Goal: Task Accomplishment & Management: Manage account settings

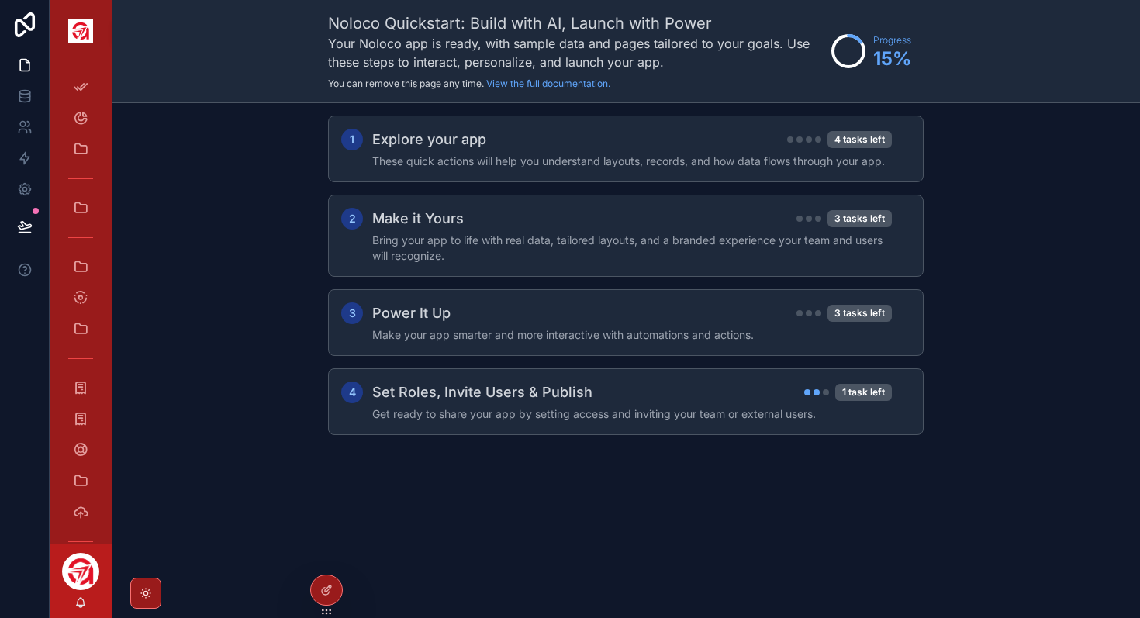
scroll to position [92, 0]
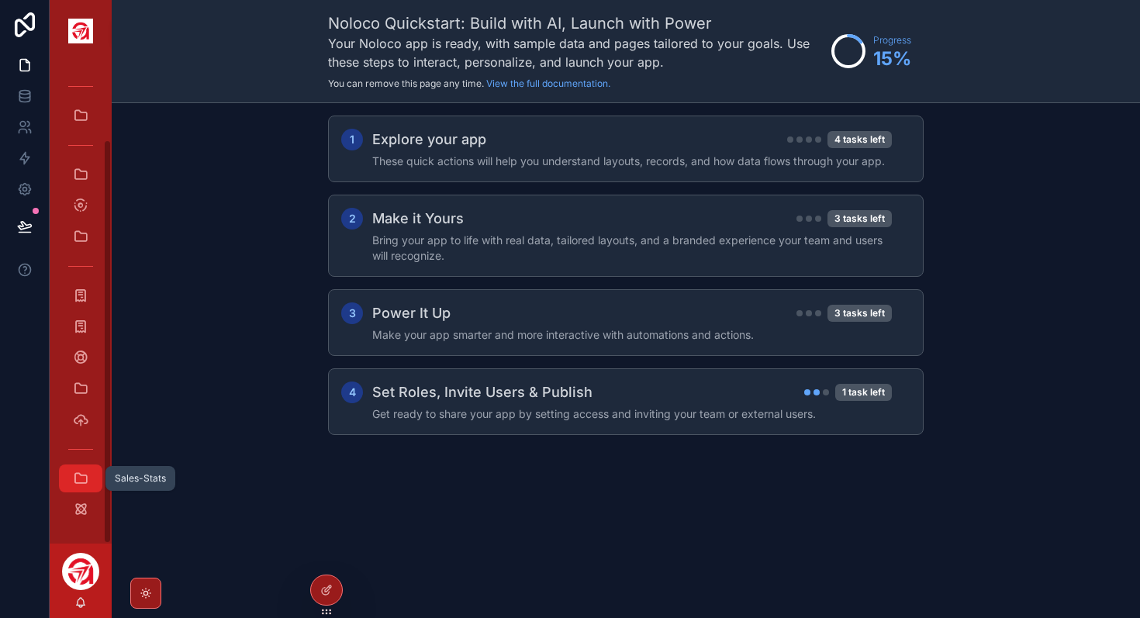
click at [80, 475] on icon "scrollable content" at bounding box center [81, 479] width 16 height 16
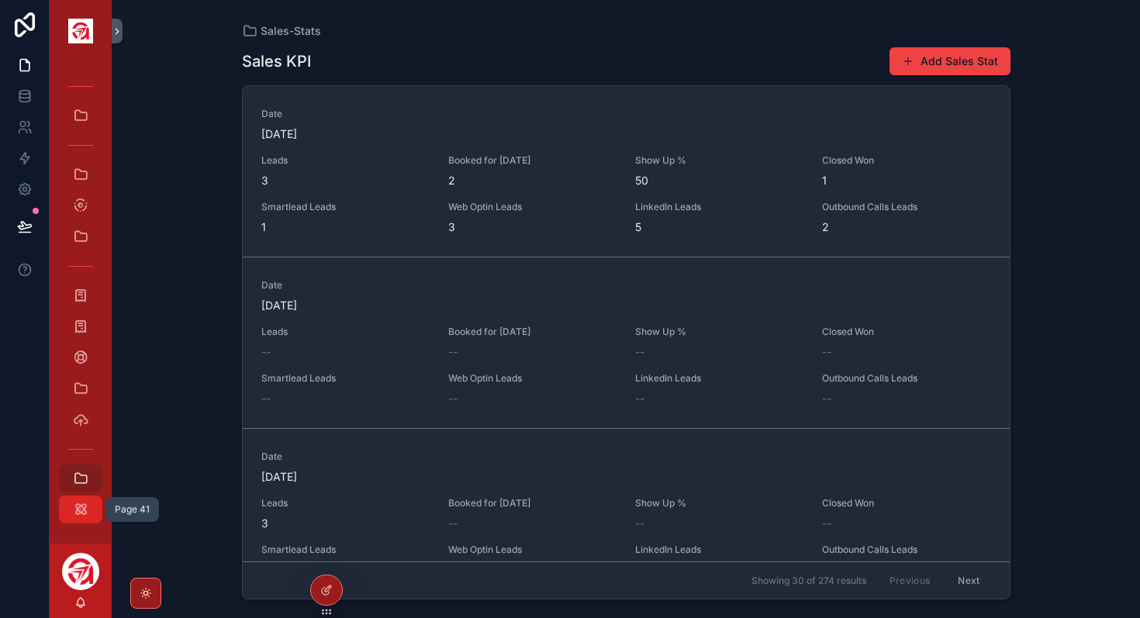
click at [80, 504] on icon "scrollable content" at bounding box center [81, 510] width 16 height 16
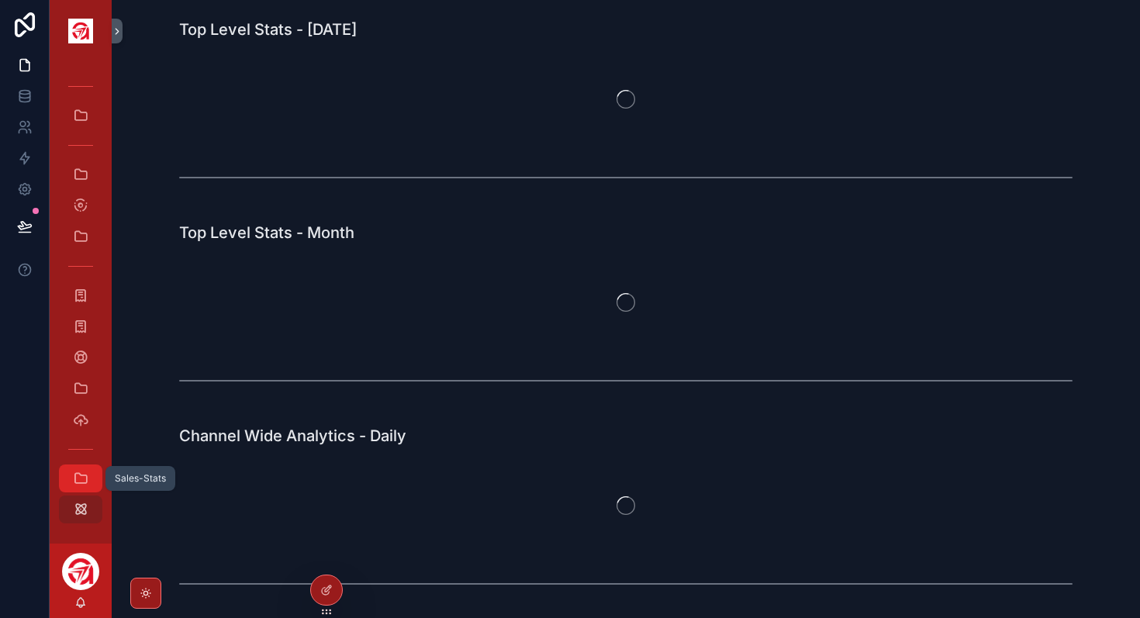
click at [83, 473] on icon "scrollable content" at bounding box center [81, 479] width 16 height 16
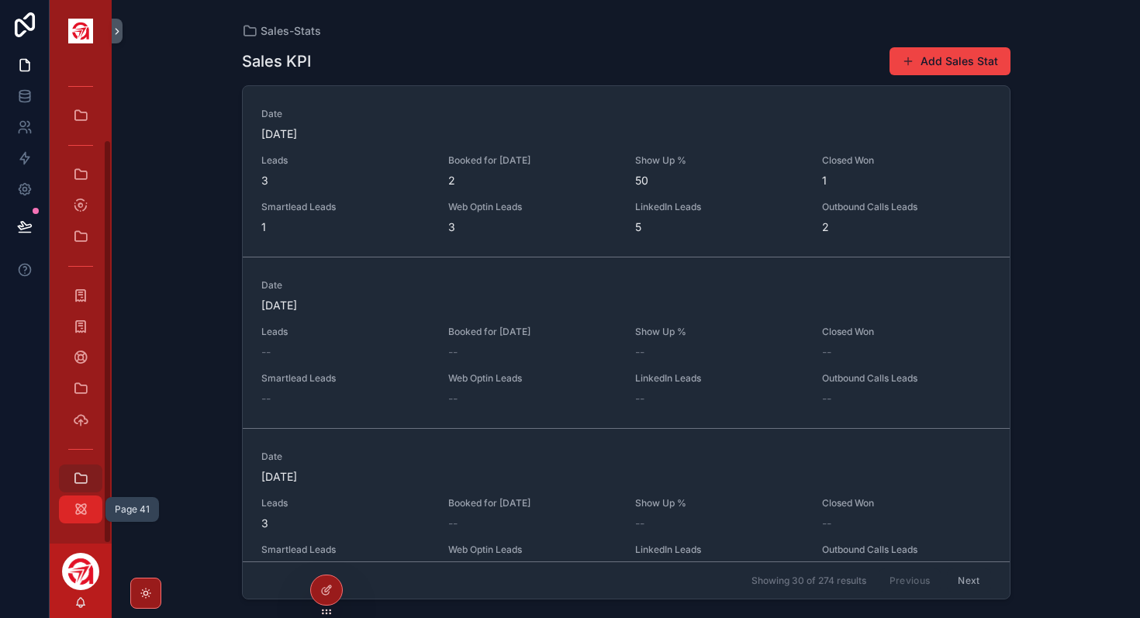
click at [81, 510] on icon "scrollable content" at bounding box center [81, 510] width 16 height 16
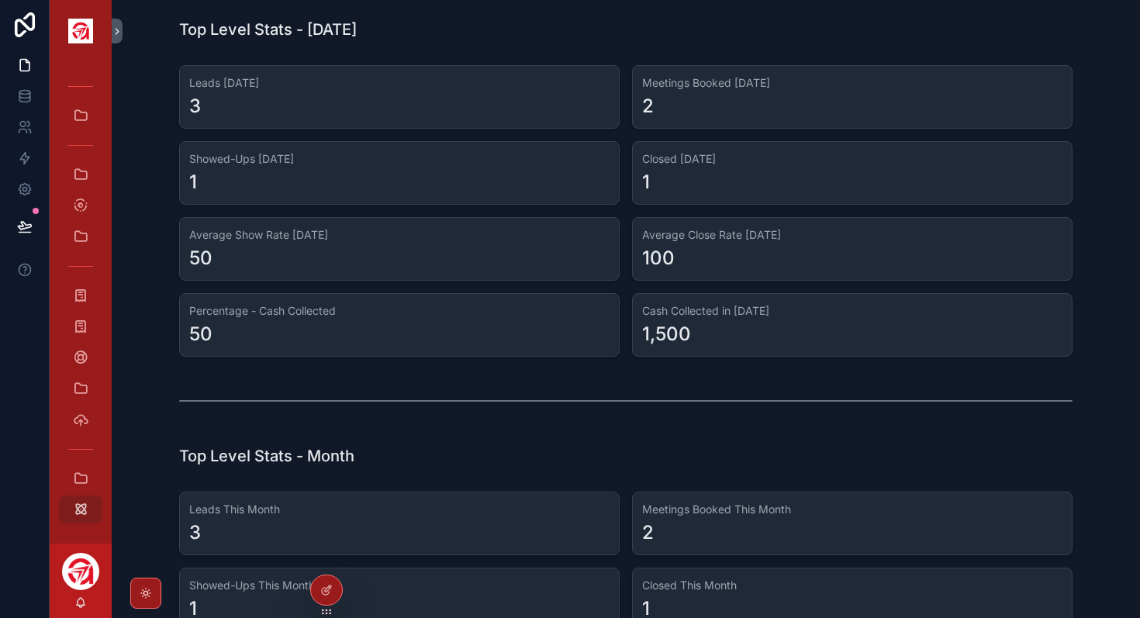
click at [304, 32] on h1 "Top Level Stats - [DATE]" at bounding box center [268, 30] width 178 height 22
click at [222, 94] on div "3" at bounding box center [399, 106] width 420 height 25
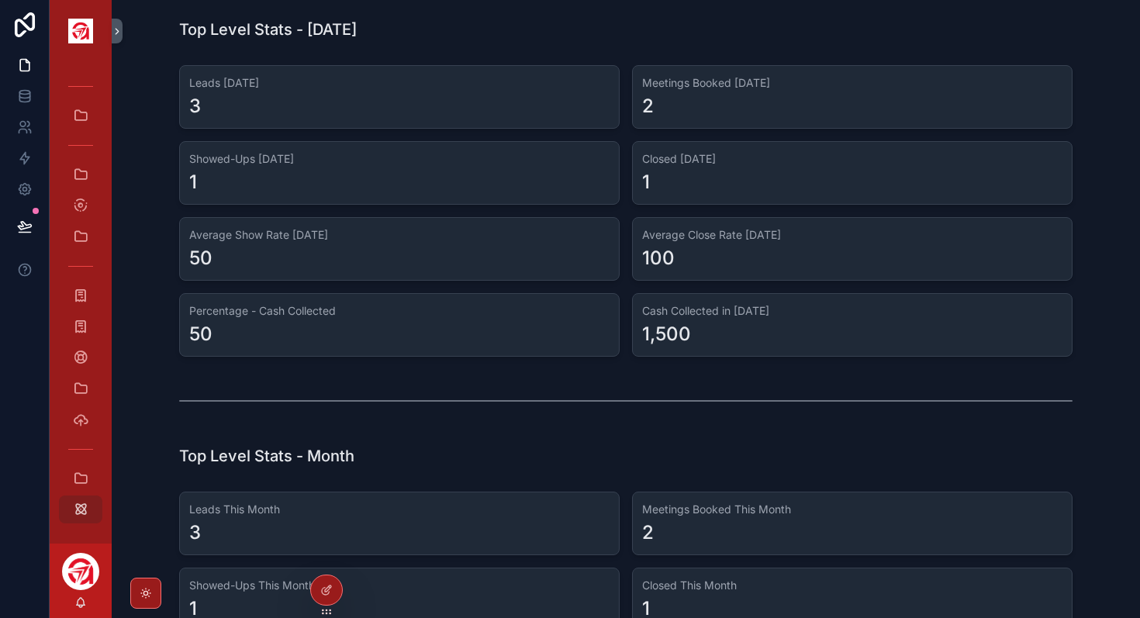
click at [222, 94] on div "3" at bounding box center [399, 106] width 420 height 25
click at [720, 107] on div "2" at bounding box center [852, 106] width 420 height 25
click at [223, 175] on div "1" at bounding box center [399, 182] width 420 height 25
drag, startPoint x: 230, startPoint y: 159, endPoint x: 206, endPoint y: 159, distance: 24.8
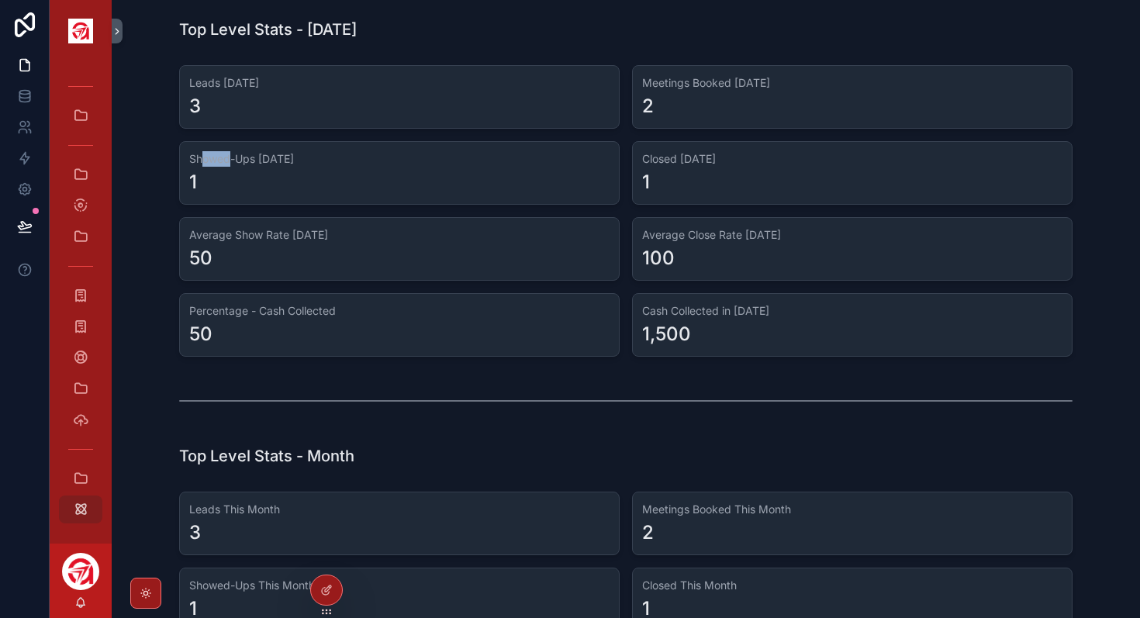
click at [206, 159] on h3 "Showed-Ups [DATE]" at bounding box center [399, 159] width 420 height 16
click at [662, 149] on div "Closed [DATE] 1" at bounding box center [852, 173] width 441 height 64
click at [274, 238] on h3 "Average Show Rate [DATE]" at bounding box center [399, 235] width 420 height 16
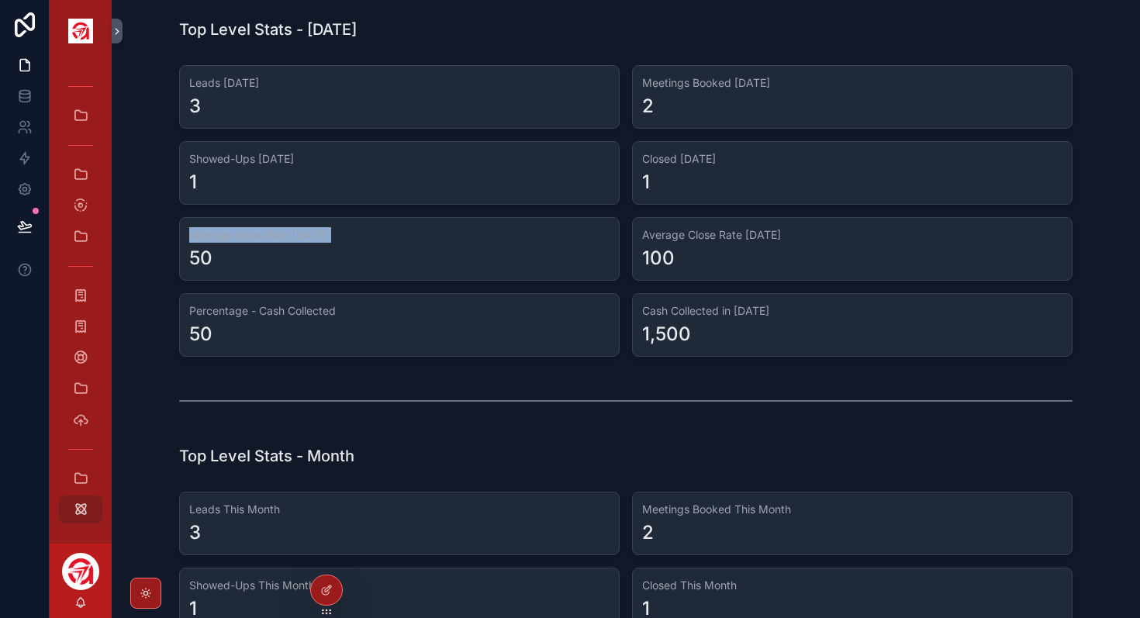
click at [274, 238] on h3 "Average Show Rate [DATE]" at bounding box center [399, 235] width 420 height 16
click at [745, 241] on h3 "Average Close Rate [DATE]" at bounding box center [852, 235] width 420 height 16
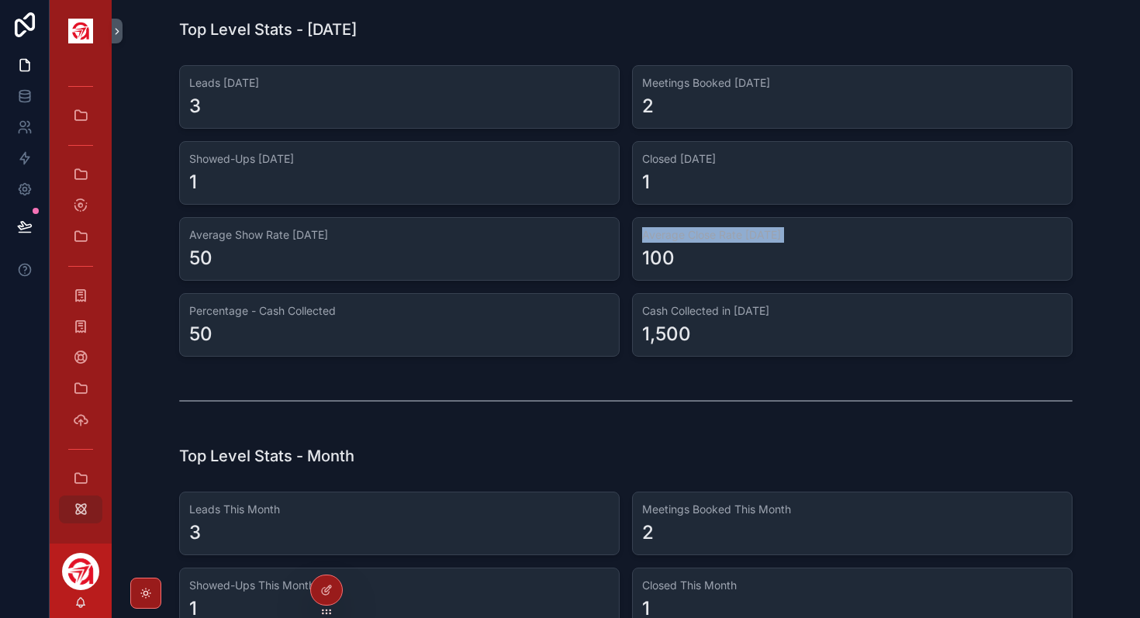
click at [745, 241] on h3 "Average Close Rate [DATE]" at bounding box center [852, 235] width 420 height 16
click at [278, 304] on h3 "Percentage - Cash Collected" at bounding box center [399, 311] width 420 height 16
click at [380, 324] on div "50" at bounding box center [399, 334] width 420 height 25
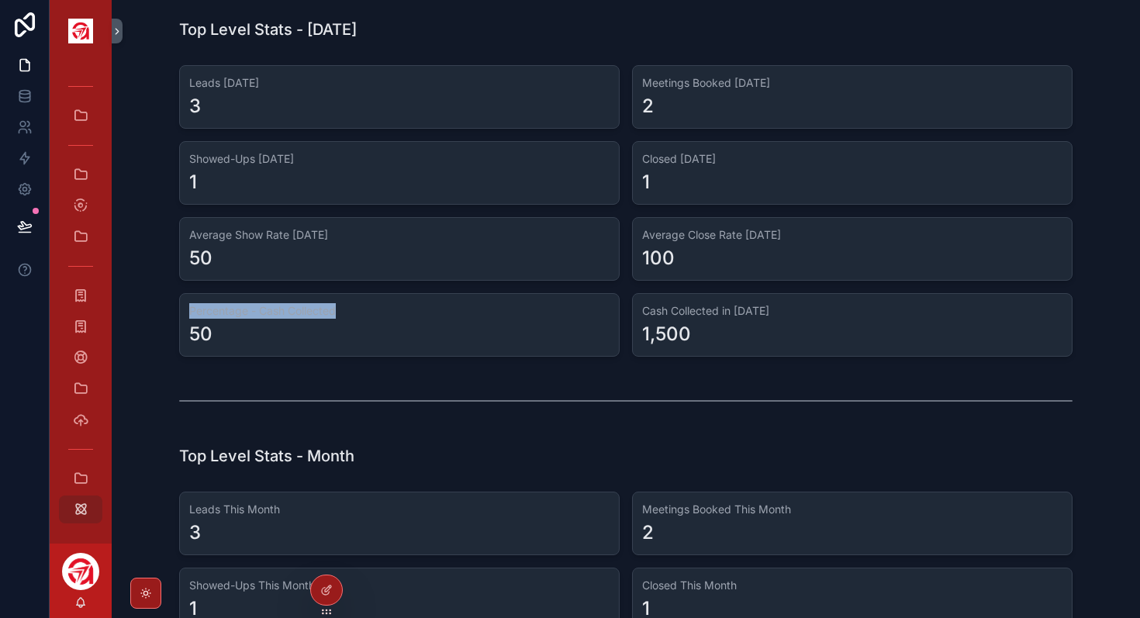
drag, startPoint x: 358, startPoint y: 318, endPoint x: 145, endPoint y: 318, distance: 213.3
click at [145, 318] on div "Leads [DATE] 3 Meetings Booked [DATE] 2 Showed-Ups [DATE] 1 Closed [DATE] 1 Ave…" at bounding box center [626, 211] width 1004 height 304
click at [312, 318] on h3 "Percentage - Cash Collected" at bounding box center [399, 311] width 420 height 16
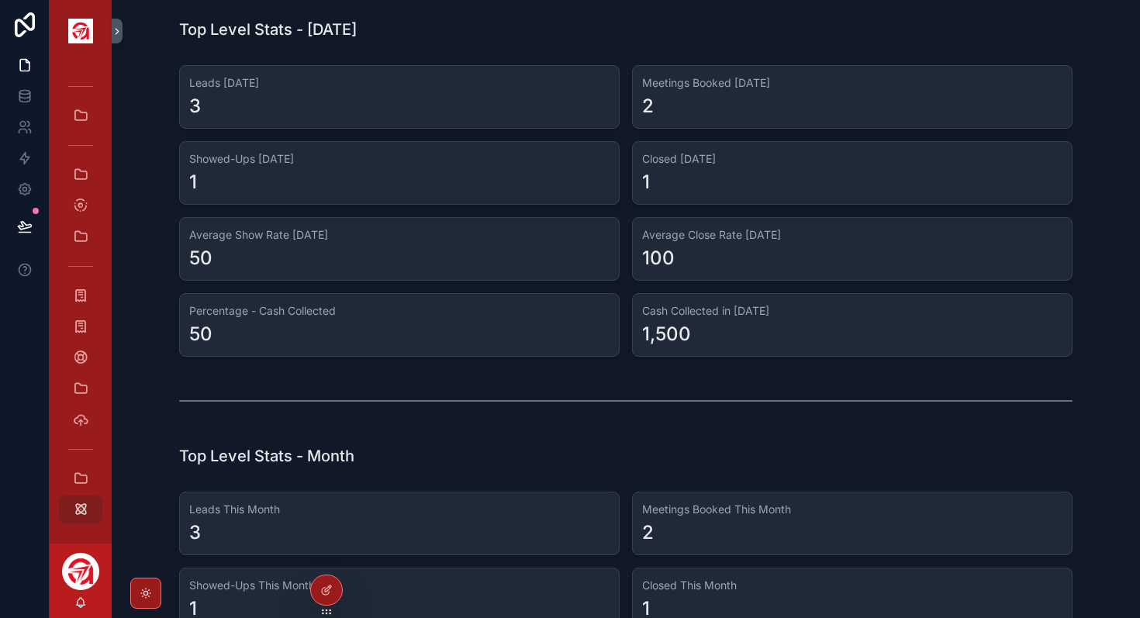
click at [730, 323] on div "1,500" at bounding box center [852, 334] width 420 height 25
click at [667, 328] on div "1,500" at bounding box center [666, 334] width 49 height 25
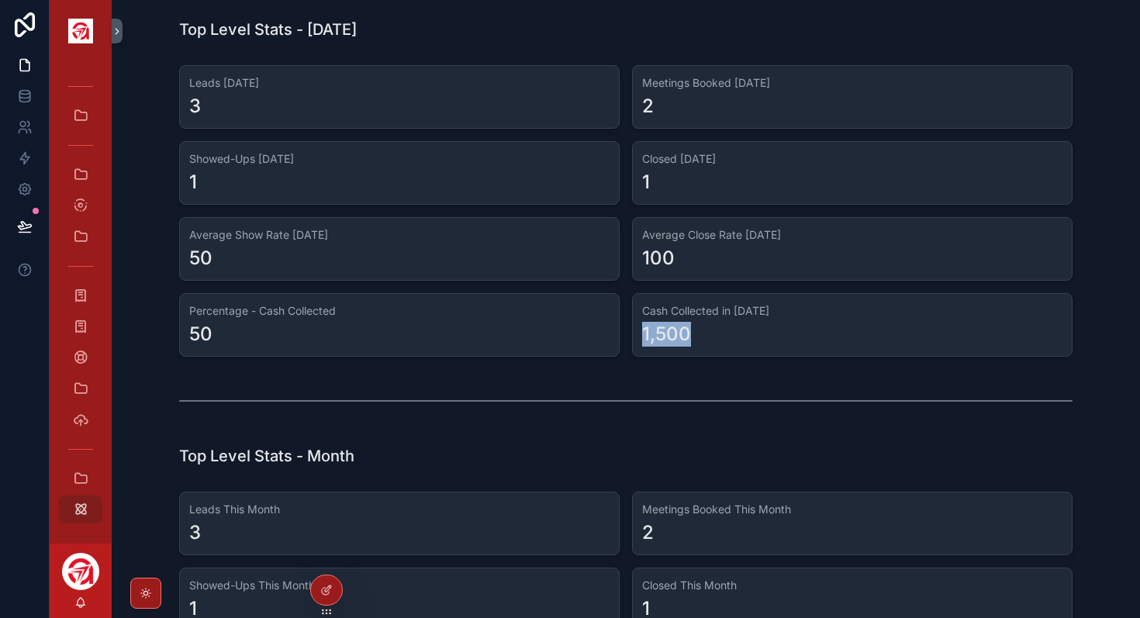
click at [667, 328] on div "1,500" at bounding box center [666, 334] width 49 height 25
click at [268, 331] on div "50" at bounding box center [399, 334] width 420 height 25
click at [211, 328] on div "50" at bounding box center [200, 334] width 23 height 25
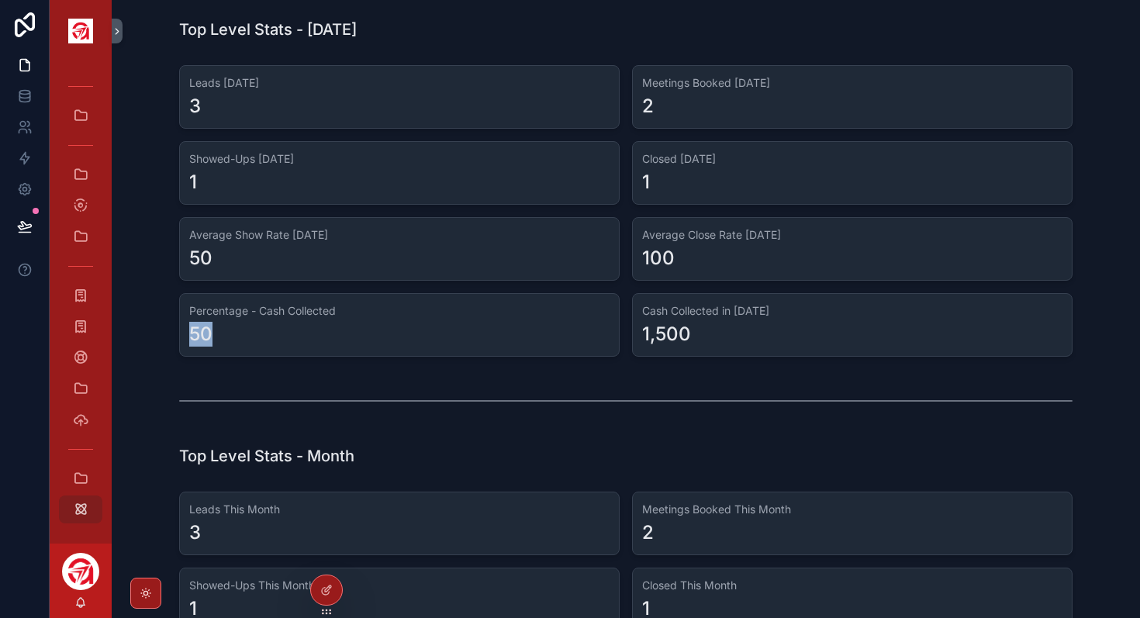
click at [211, 328] on div "50" at bounding box center [200, 334] width 23 height 25
click at [204, 337] on div "50" at bounding box center [200, 334] width 23 height 25
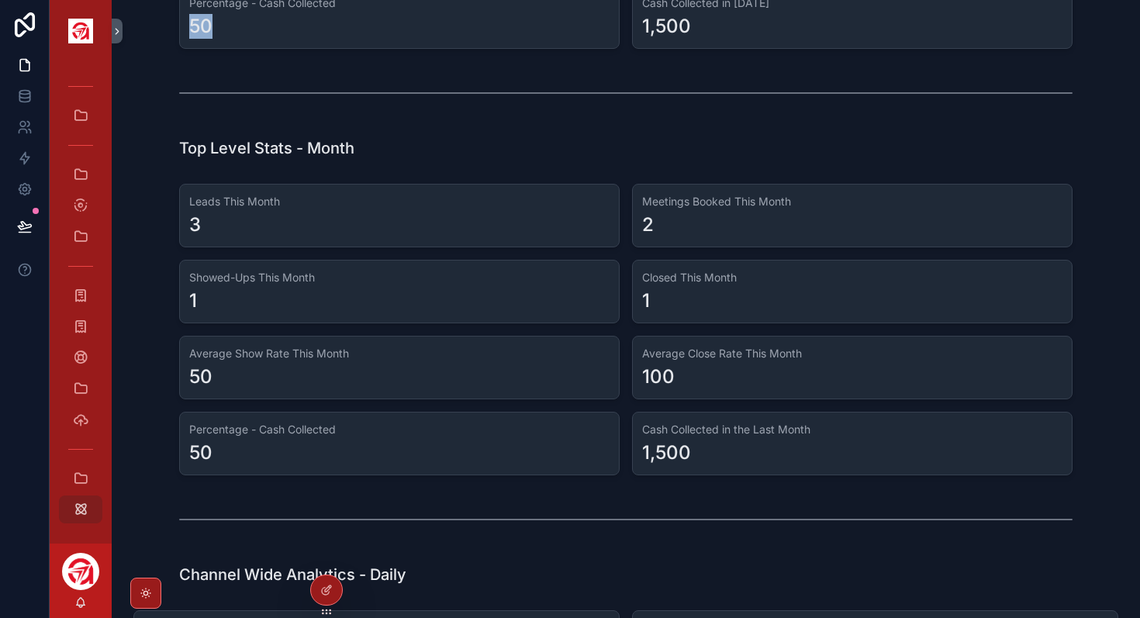
scroll to position [313, 0]
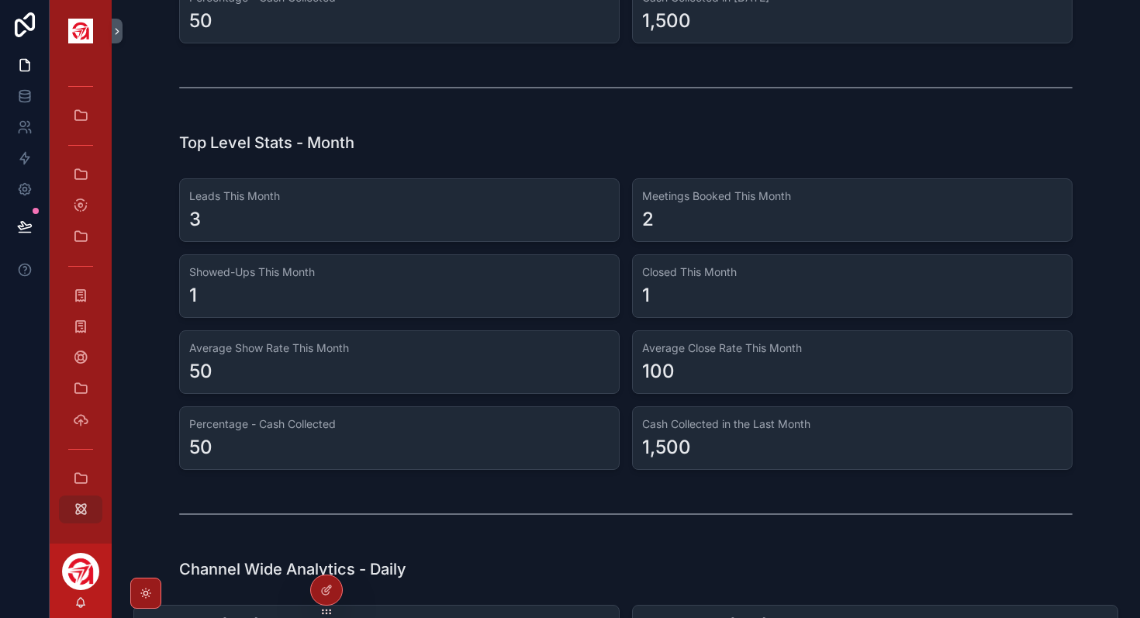
click at [325, 147] on h1 "Top Level Stats - Month" at bounding box center [266, 143] width 175 height 22
click at [221, 200] on h3 "Leads This Month" at bounding box center [399, 196] width 420 height 16
click at [714, 181] on div "Meetings Booked This Month 2" at bounding box center [852, 210] width 441 height 64
click at [271, 277] on h3 "Showed-Ups This Month" at bounding box center [399, 272] width 420 height 16
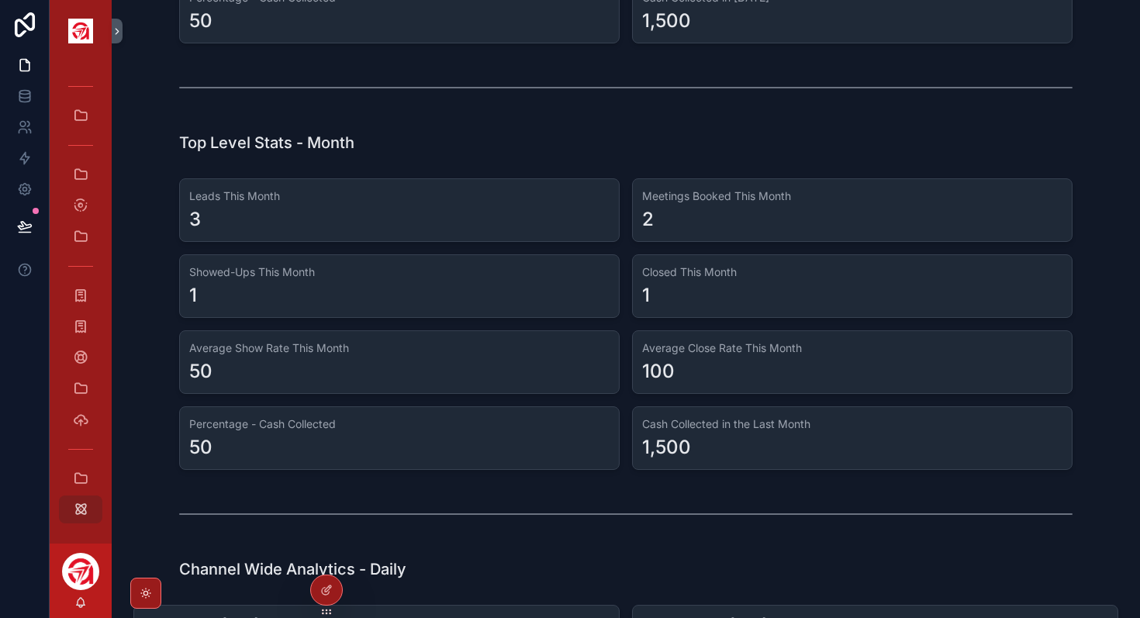
click at [707, 263] on div "Closed This Month 1" at bounding box center [852, 286] width 441 height 64
click at [299, 365] on div "50" at bounding box center [399, 371] width 420 height 25
click at [740, 348] on h3 "Average Close Rate This Month" at bounding box center [852, 348] width 420 height 16
click at [298, 428] on h3 "Percentage - Cash Collected" at bounding box center [399, 424] width 420 height 16
click at [773, 430] on h3 "Cash Collected in the Last Month" at bounding box center [852, 424] width 420 height 16
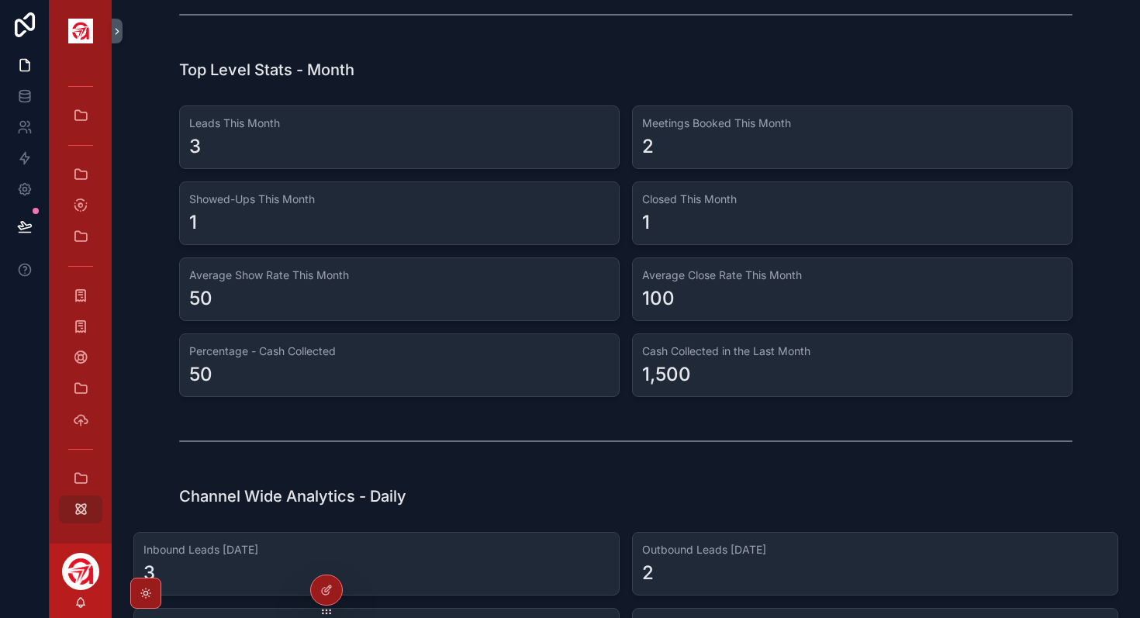
scroll to position [378, 0]
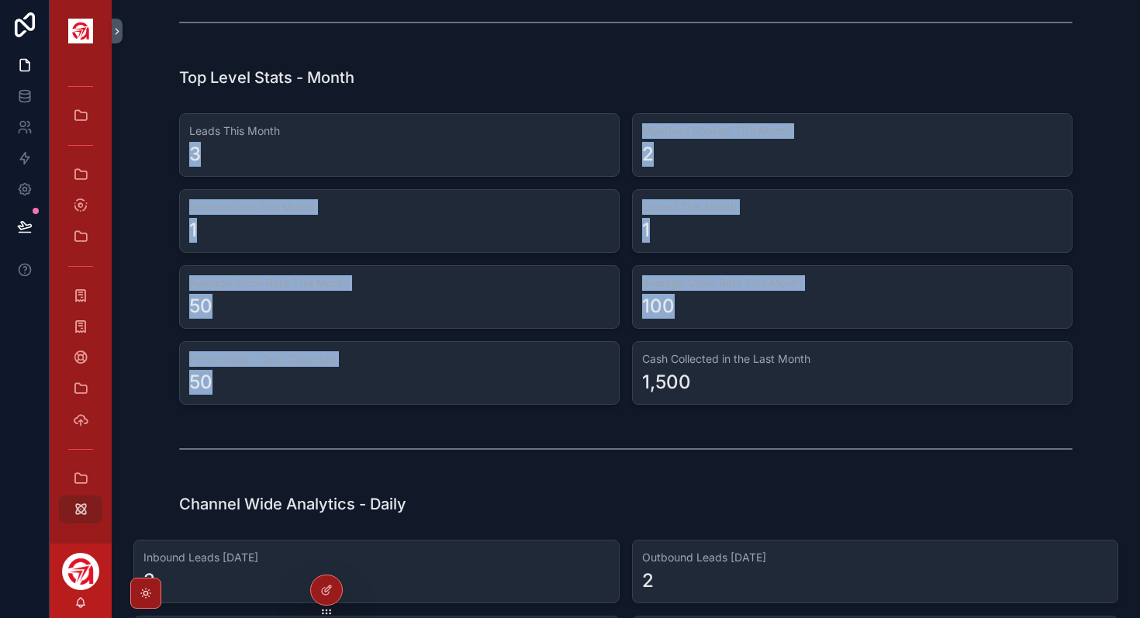
drag, startPoint x: 176, startPoint y: 152, endPoint x: 857, endPoint y: 340, distance: 706.6
click at [857, 340] on div "Leads This Month 3 Meetings Booked This Month 2 Showed-Ups This Month 1 Closed …" at bounding box center [626, 259] width 1004 height 304
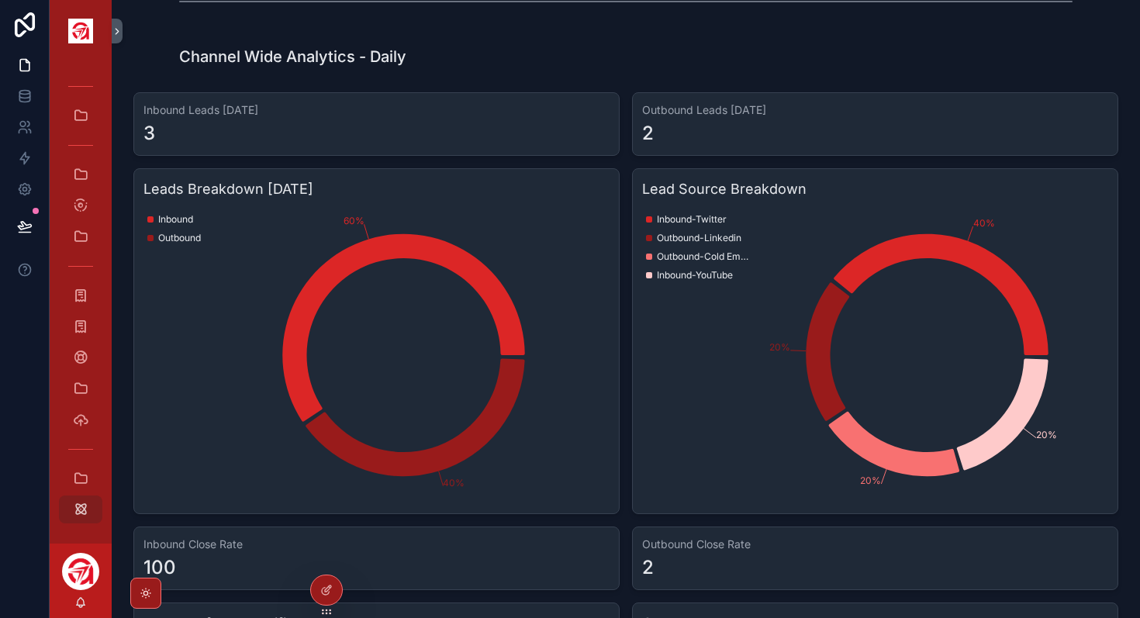
scroll to position [833, 0]
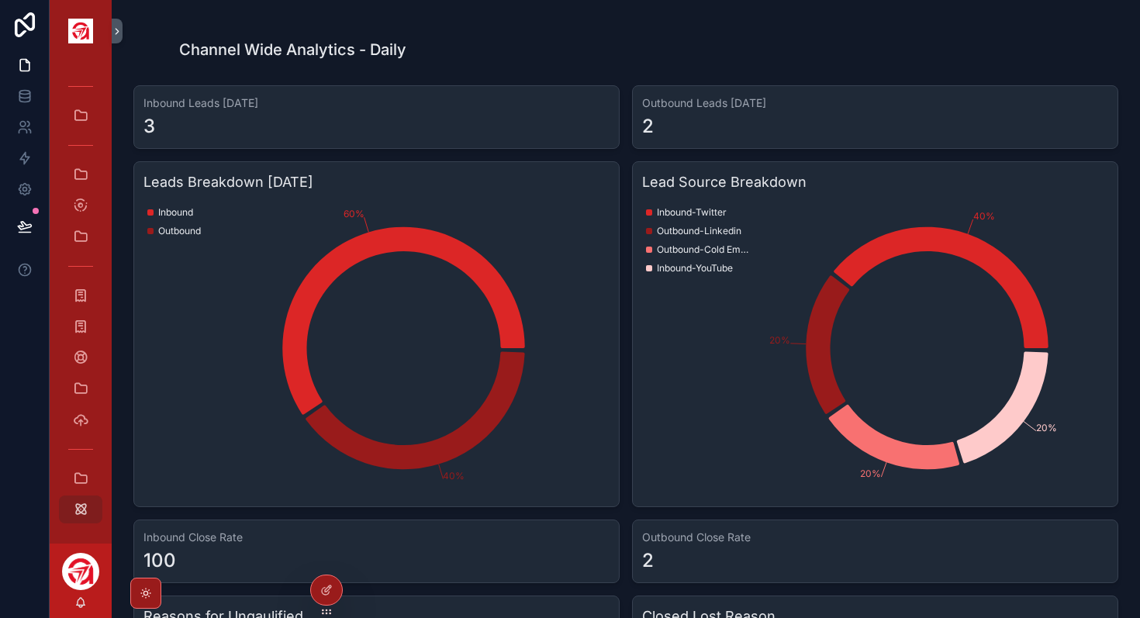
click at [272, 52] on h1 "Channel Wide Analytics - Daily" at bounding box center [292, 50] width 227 height 22
click at [333, 47] on h1 "Channel Wide Analytics - Daily" at bounding box center [292, 50] width 227 height 22
click at [212, 112] on div "Inbound Leads [DATE] 3" at bounding box center [376, 117] width 486 height 64
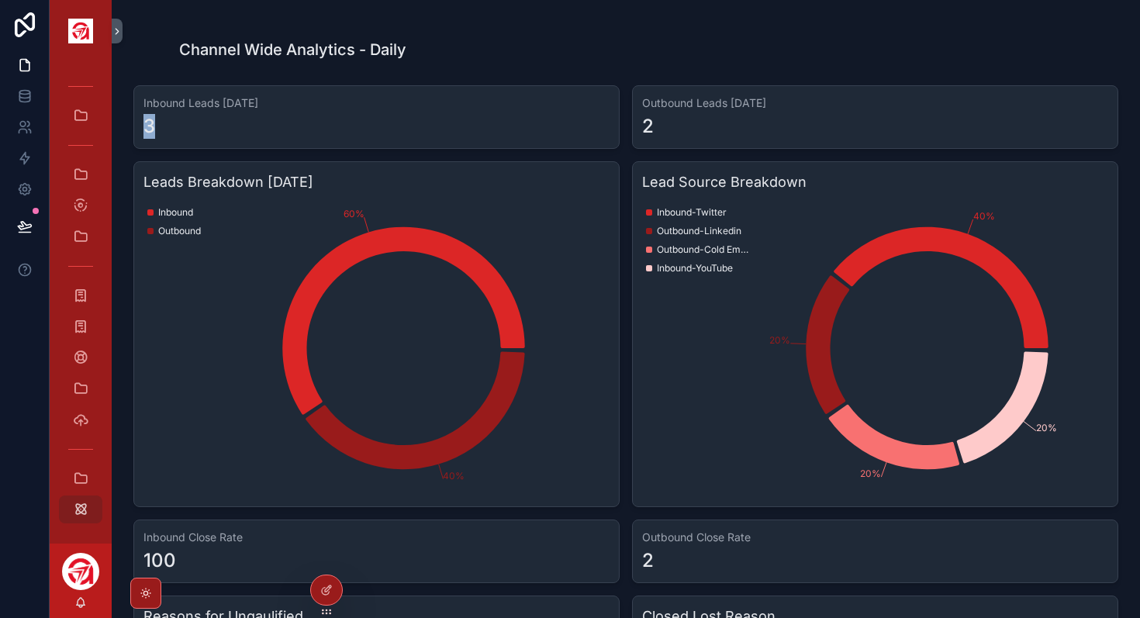
click at [212, 112] on div "Inbound Leads [DATE] 3" at bounding box center [376, 117] width 486 height 64
click at [731, 121] on div "2" at bounding box center [875, 126] width 466 height 25
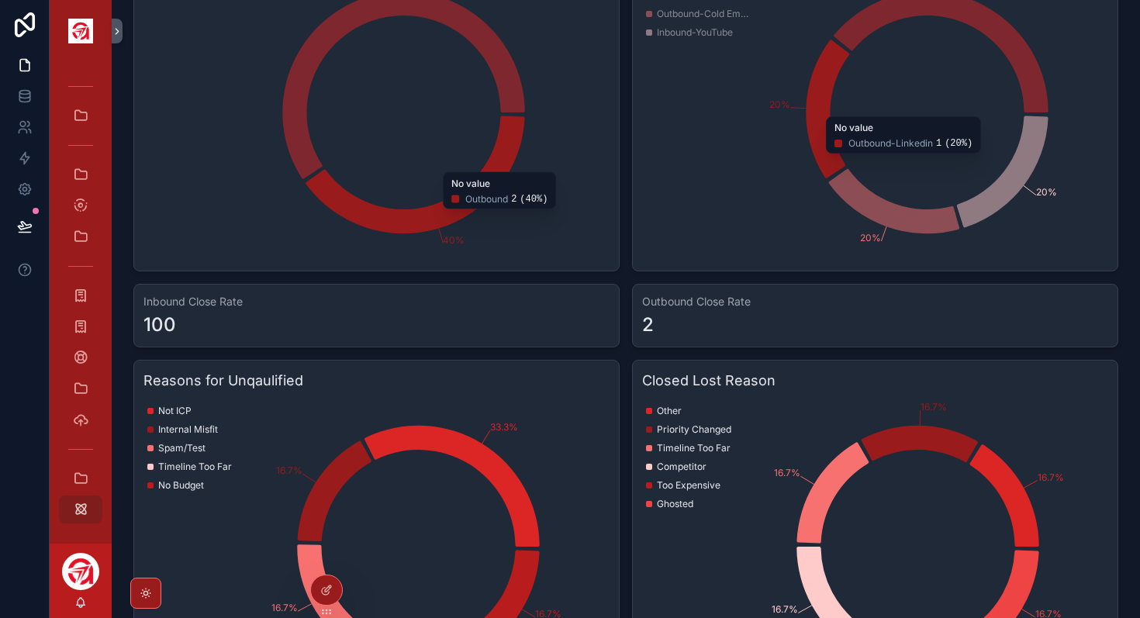
scroll to position [1090, 0]
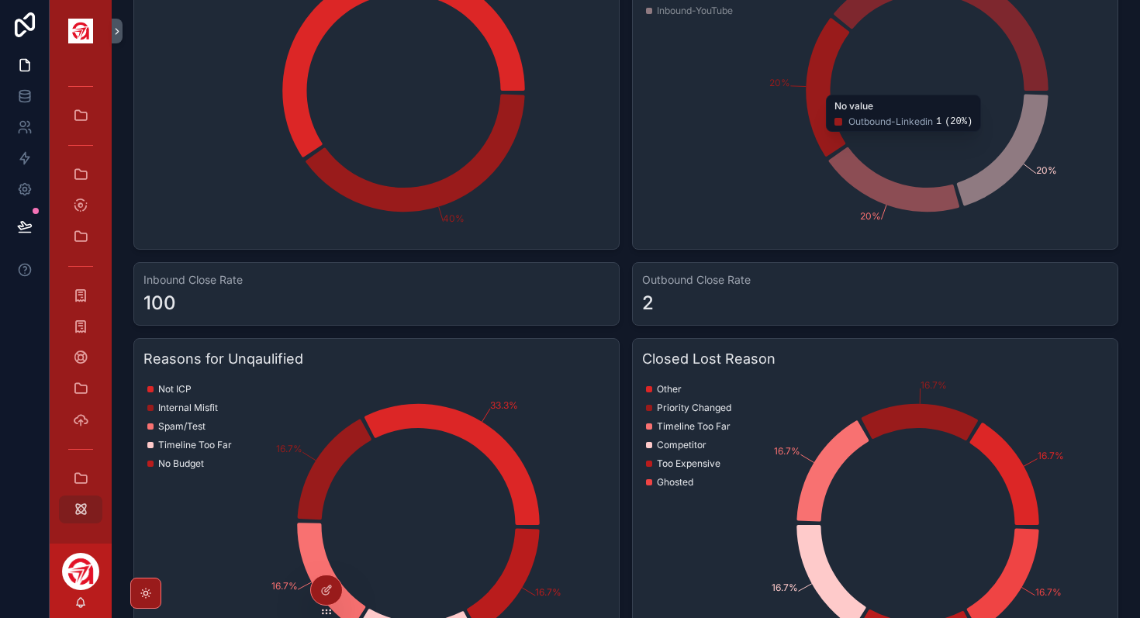
click at [218, 288] on div "Inbound Close Rate 100" at bounding box center [376, 294] width 486 height 64
click at [239, 287] on h3 "Inbound Close Rate" at bounding box center [376, 280] width 466 height 16
drag, startPoint x: 261, startPoint y: 283, endPoint x: 144, endPoint y: 275, distance: 117.4
click at [143, 275] on h3 "Inbound Close Rate" at bounding box center [376, 280] width 466 height 16
click at [216, 279] on h3 "Inbound Close Rate" at bounding box center [376, 280] width 466 height 16
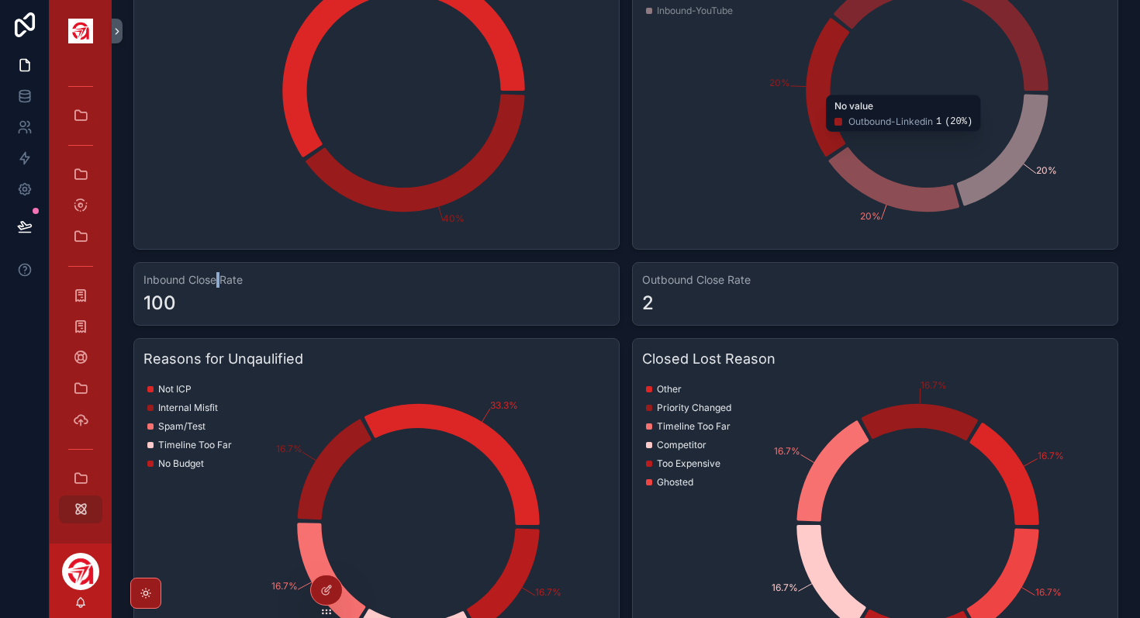
click at [216, 279] on h3 "Inbound Close Rate" at bounding box center [376, 280] width 466 height 16
click at [734, 287] on h3 "Outbound Close Rate" at bounding box center [875, 280] width 466 height 16
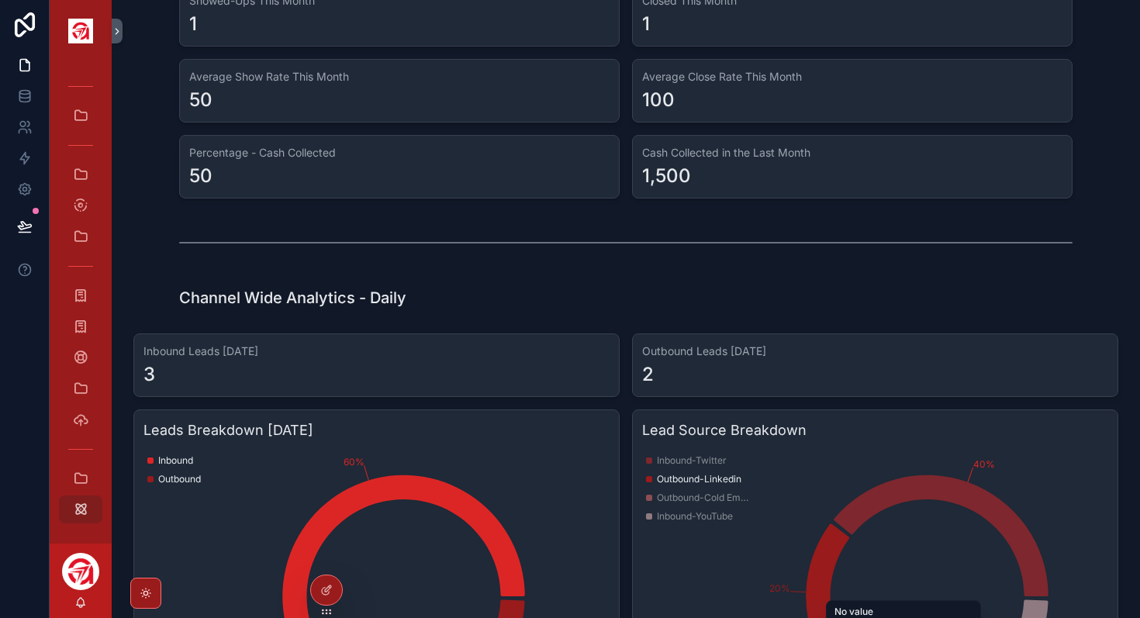
scroll to position [0, 0]
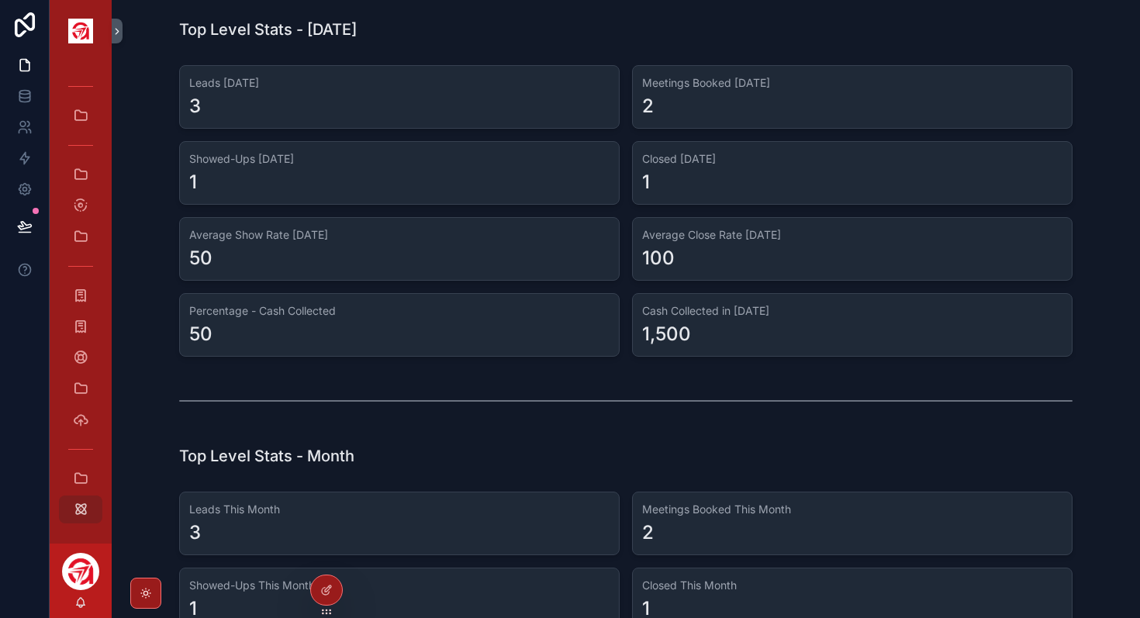
click at [346, 316] on h3 "Percentage - Cash Collected" at bounding box center [399, 311] width 420 height 16
drag, startPoint x: 346, startPoint y: 316, endPoint x: 279, endPoint y: 316, distance: 66.7
click at [279, 316] on h3 "Percentage - Cash Collected" at bounding box center [399, 311] width 420 height 16
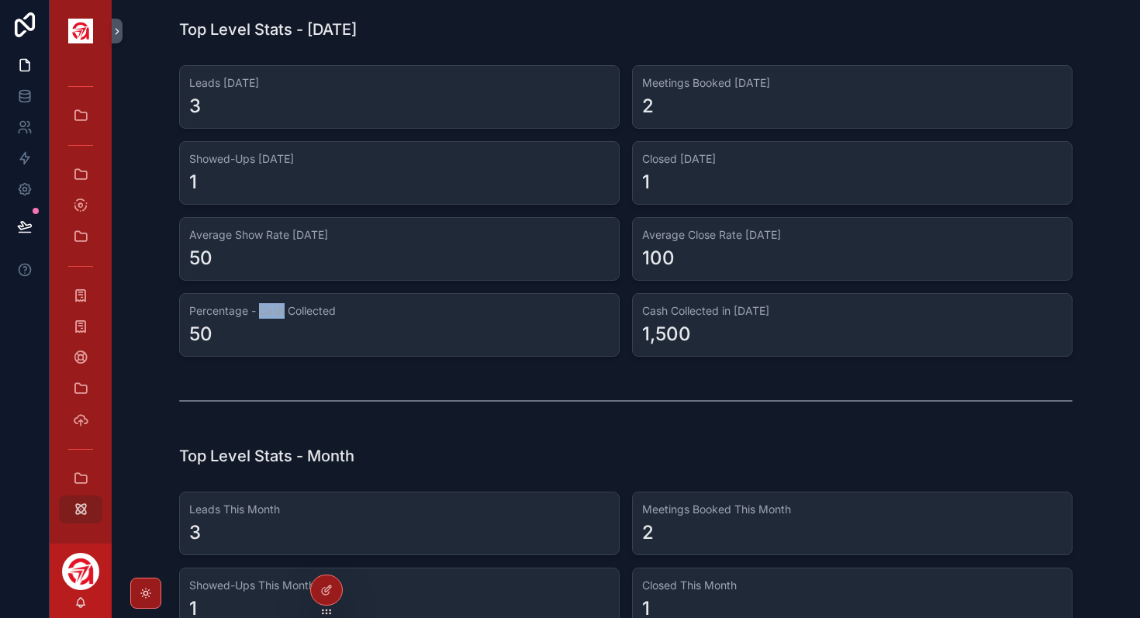
click at [279, 316] on h3 "Percentage - Cash Collected" at bounding box center [399, 311] width 420 height 16
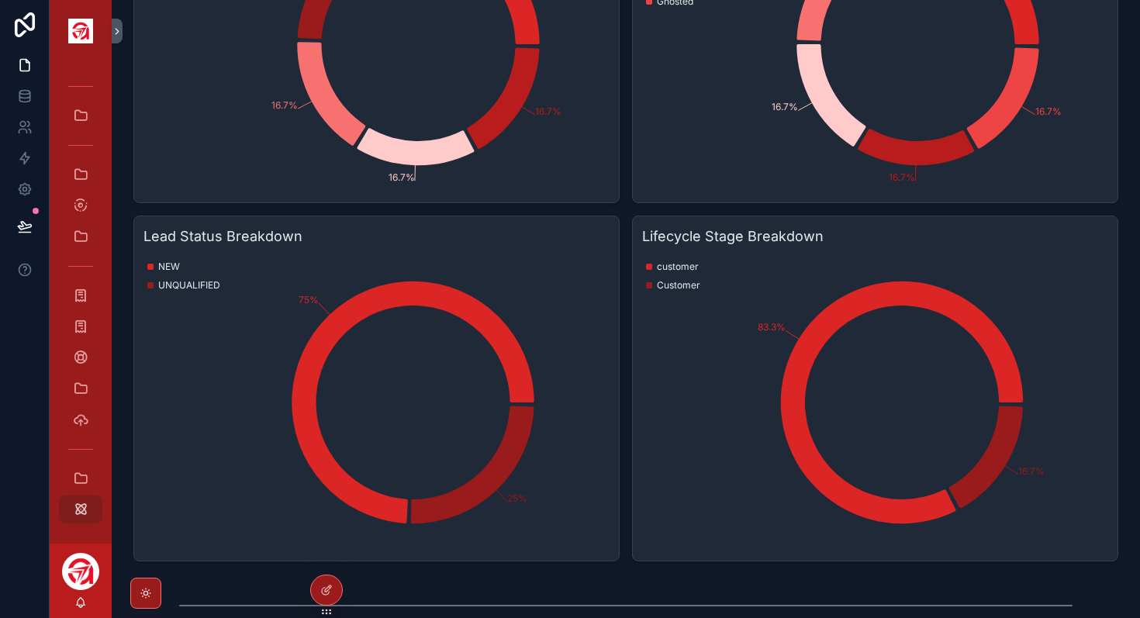
scroll to position [1637, 0]
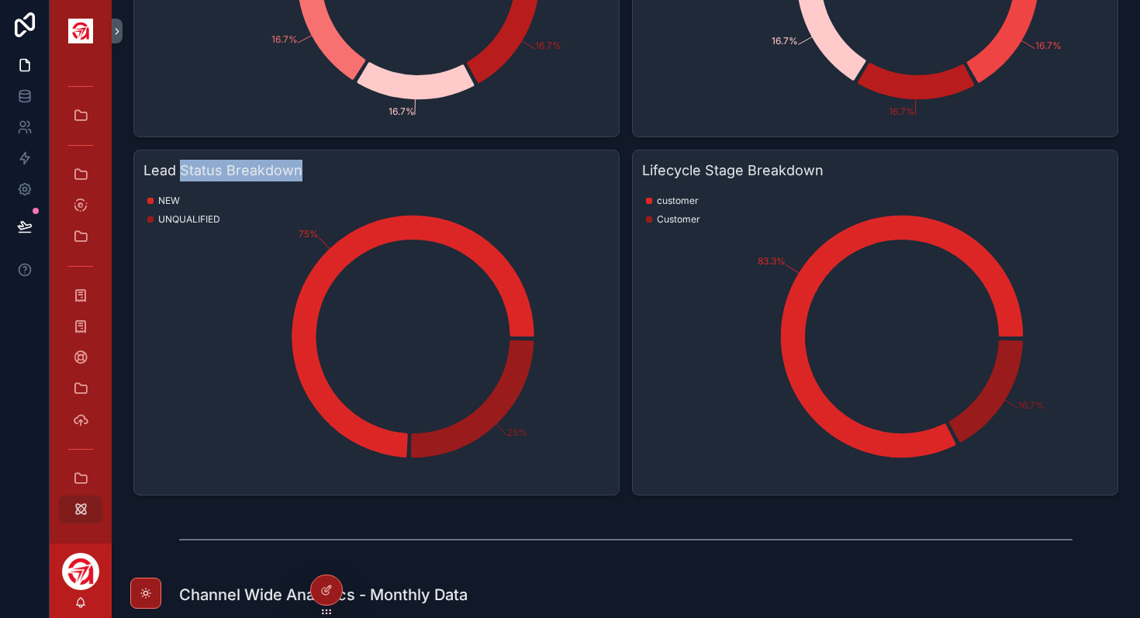
drag, startPoint x: 179, startPoint y: 168, endPoint x: 365, endPoint y: 166, distance: 186.2
click at [365, 166] on h3 "Lead Status Breakdown" at bounding box center [376, 171] width 466 height 22
click at [652, 171] on h3 "Lifecycle Stage Breakdown" at bounding box center [875, 171] width 466 height 22
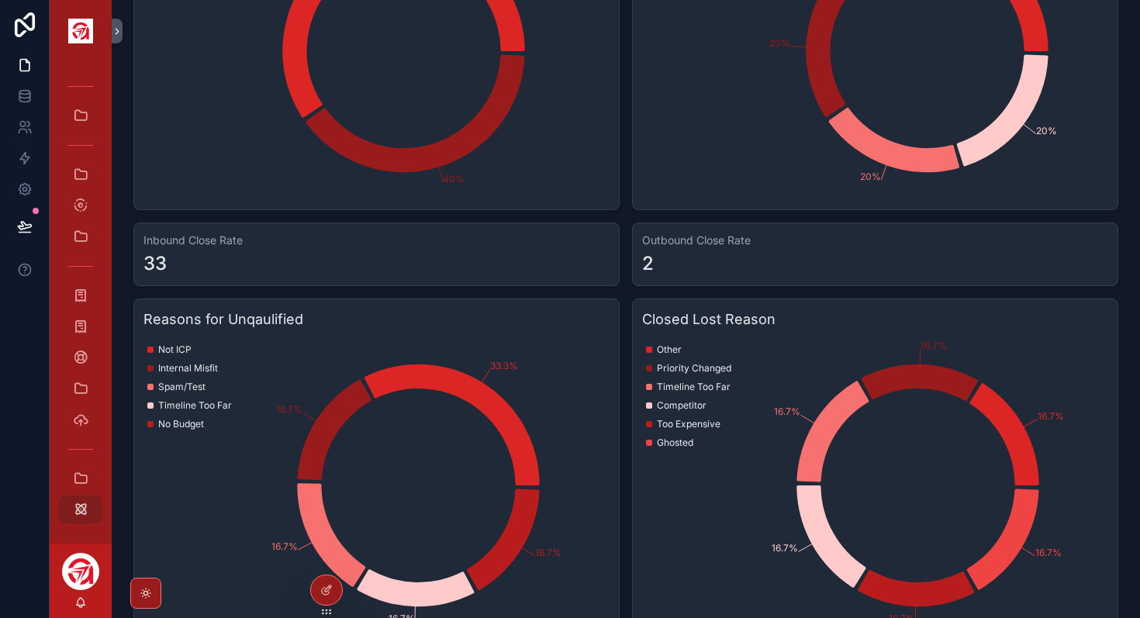
scroll to position [2481, 0]
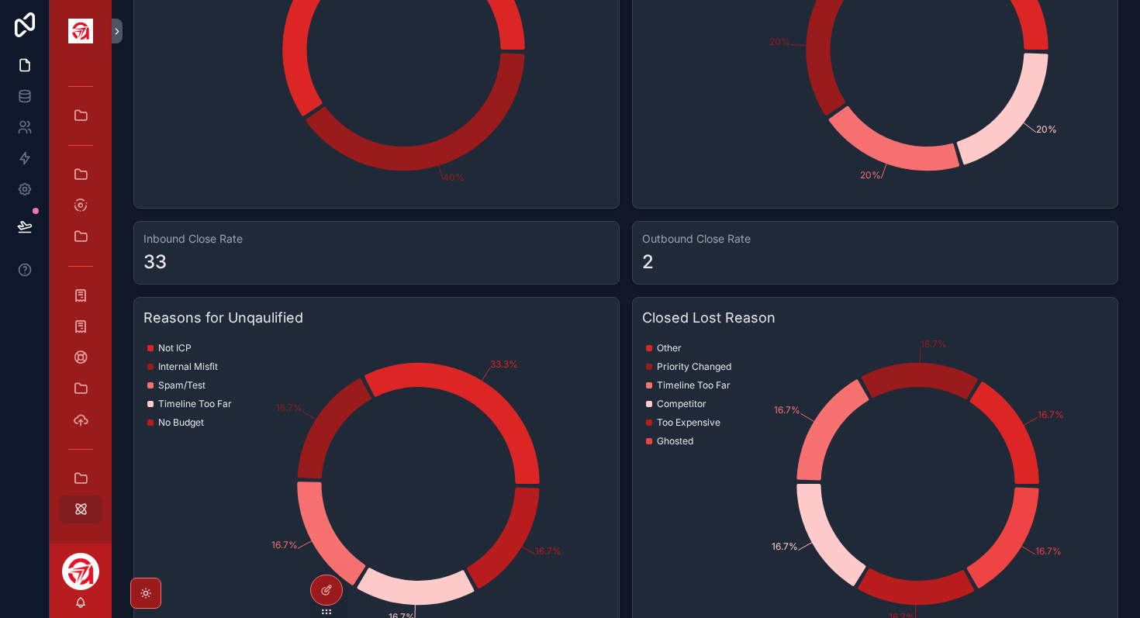
click at [282, 314] on h3 "Reasons for Unqaulified" at bounding box center [376, 318] width 466 height 22
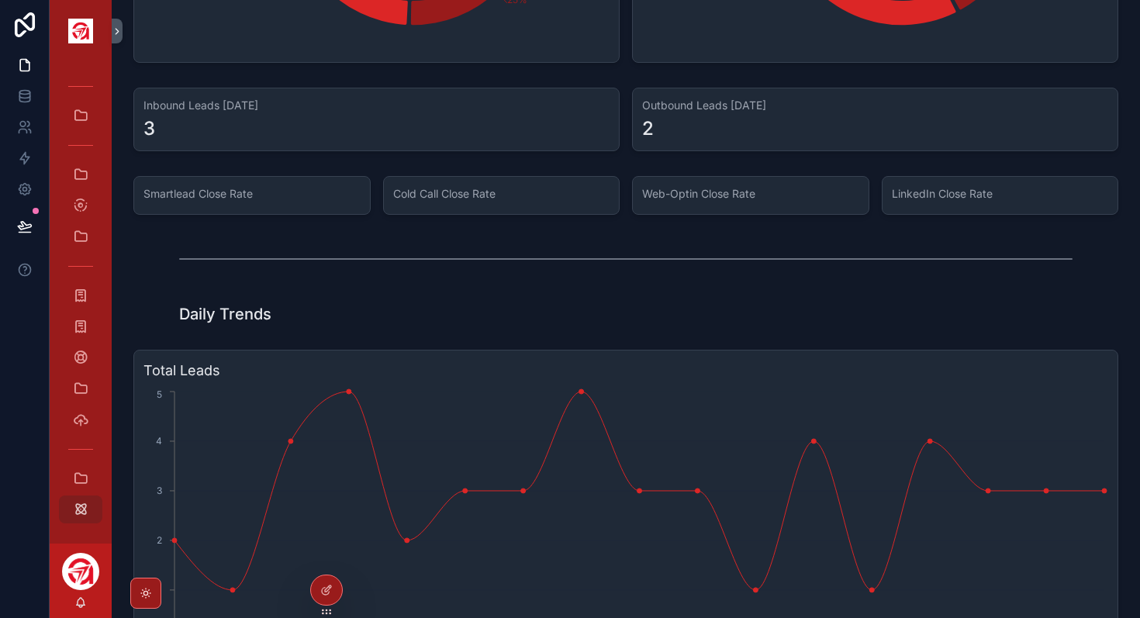
scroll to position [3430, 0]
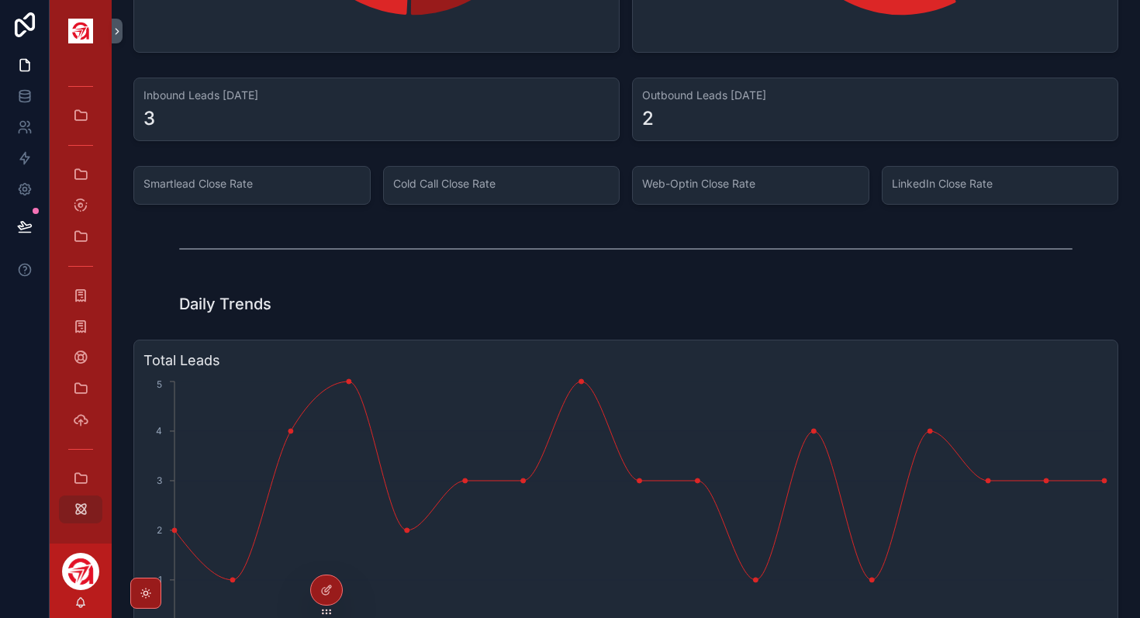
click at [202, 99] on h3 "Inbound Leads [DATE]" at bounding box center [376, 96] width 466 height 16
click at [734, 88] on h3 "Outbound Leads [DATE]" at bounding box center [875, 96] width 466 height 16
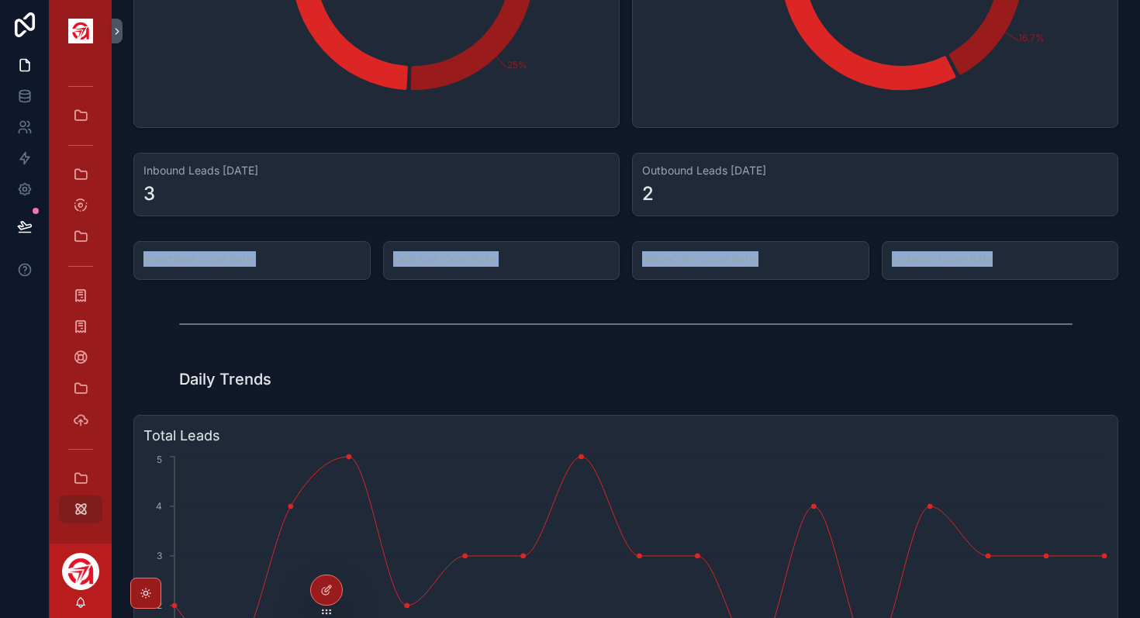
drag, startPoint x: 142, startPoint y: 253, endPoint x: 1009, endPoint y: 278, distance: 867.5
click at [1014, 282] on div "Smartlead Close Rate Cold Call Close Rate Web-Optin Close Rate LinkedIn Close R…" at bounding box center [626, 260] width 1004 height 51
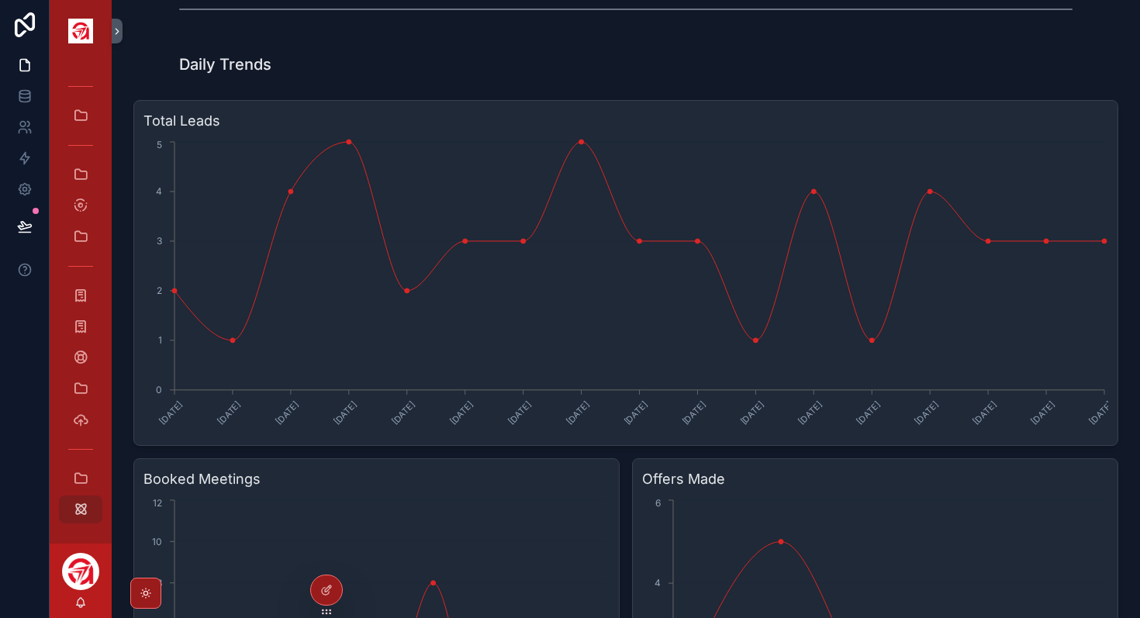
scroll to position [3670, 0]
drag, startPoint x: 169, startPoint y: 65, endPoint x: 294, endPoint y: 64, distance: 124.9
click at [295, 64] on div "Daily Trends" at bounding box center [626, 64] width 1004 height 34
click at [241, 65] on h1 "Daily Trends" at bounding box center [225, 64] width 92 height 22
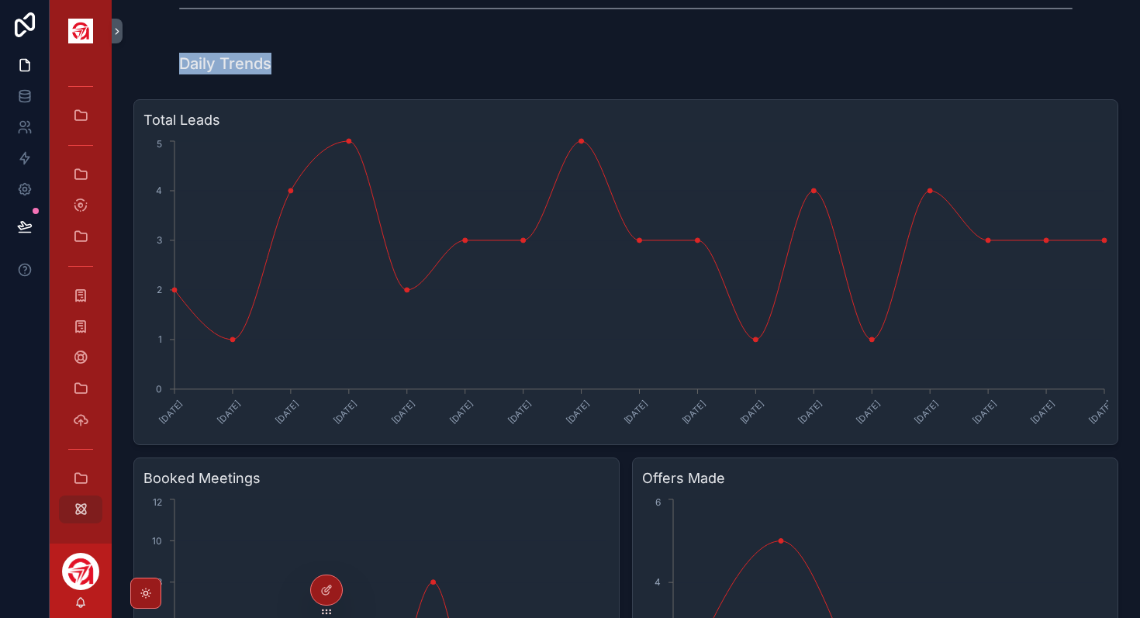
click at [241, 65] on h1 "Daily Trends" at bounding box center [225, 64] width 92 height 22
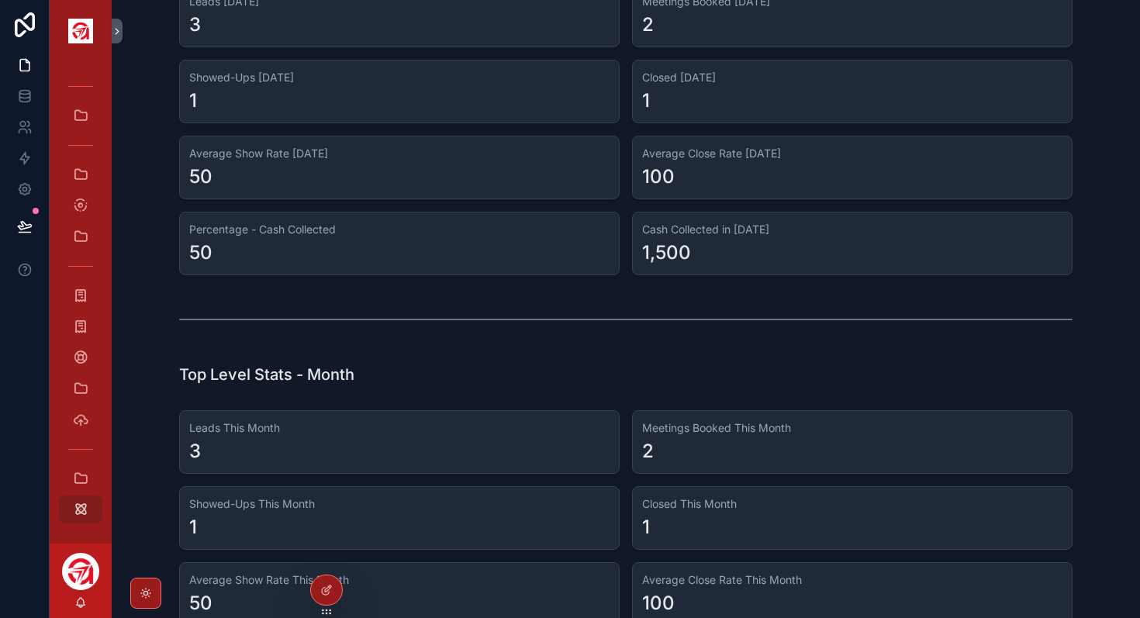
scroll to position [0, 0]
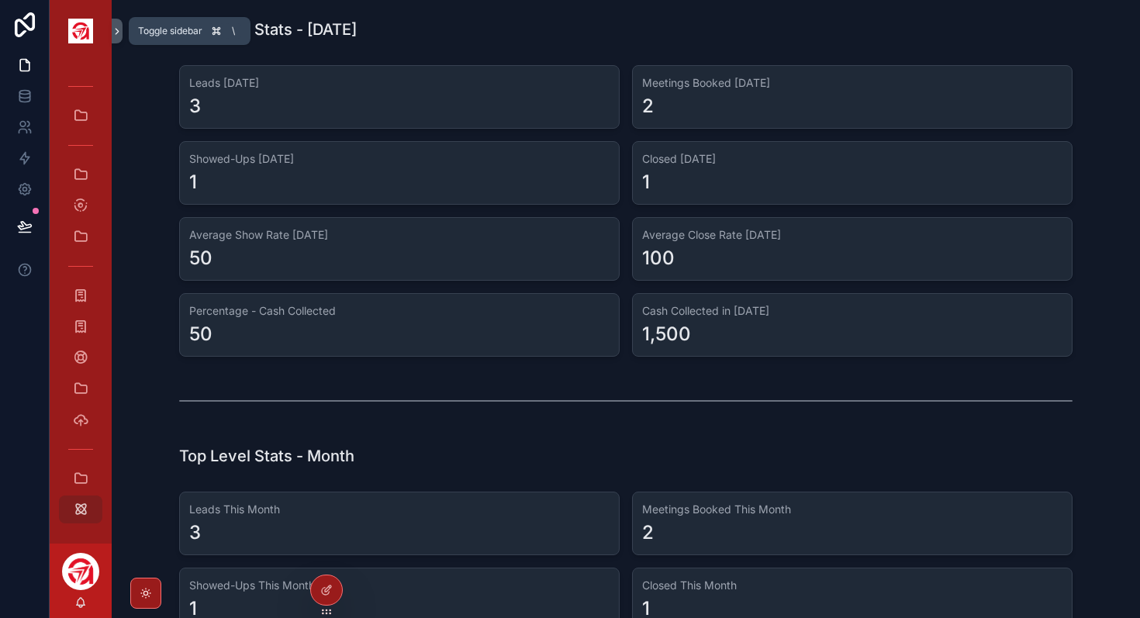
click at [118, 35] on icon "scrollable content" at bounding box center [117, 32] width 11 height 12
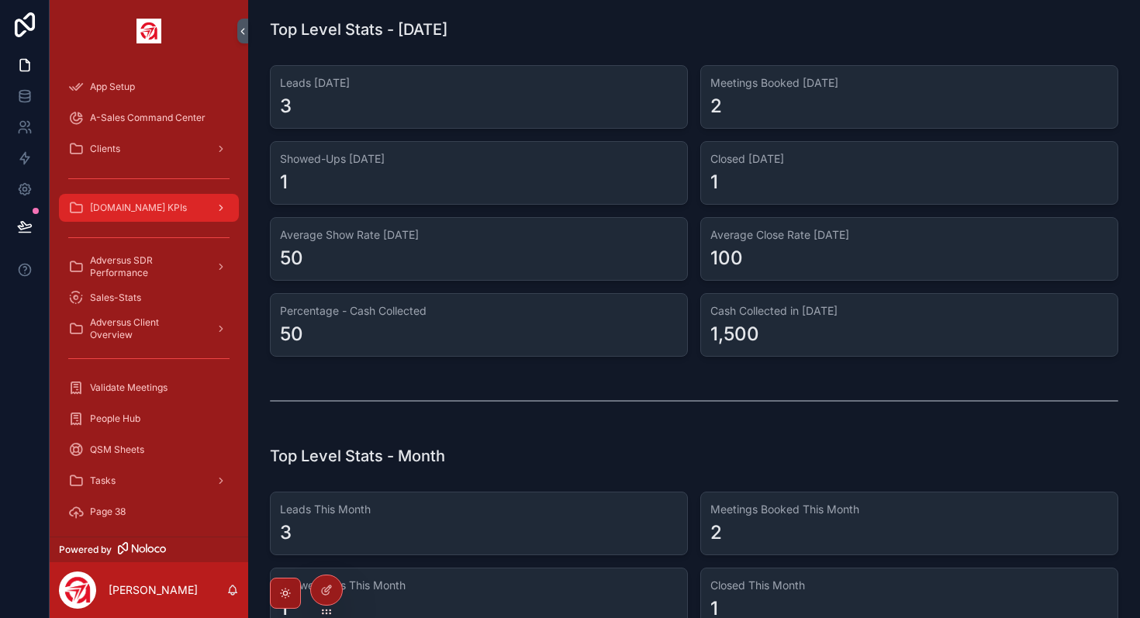
click at [131, 207] on span "[DOMAIN_NAME] KPIs" at bounding box center [138, 208] width 97 height 12
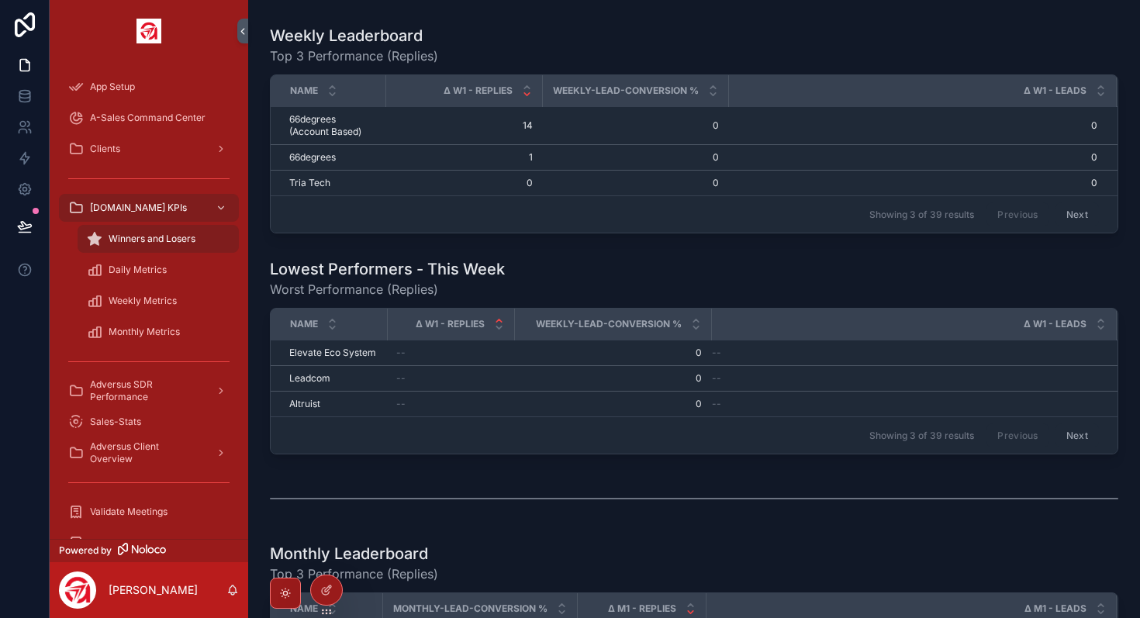
scroll to position [1043, 0]
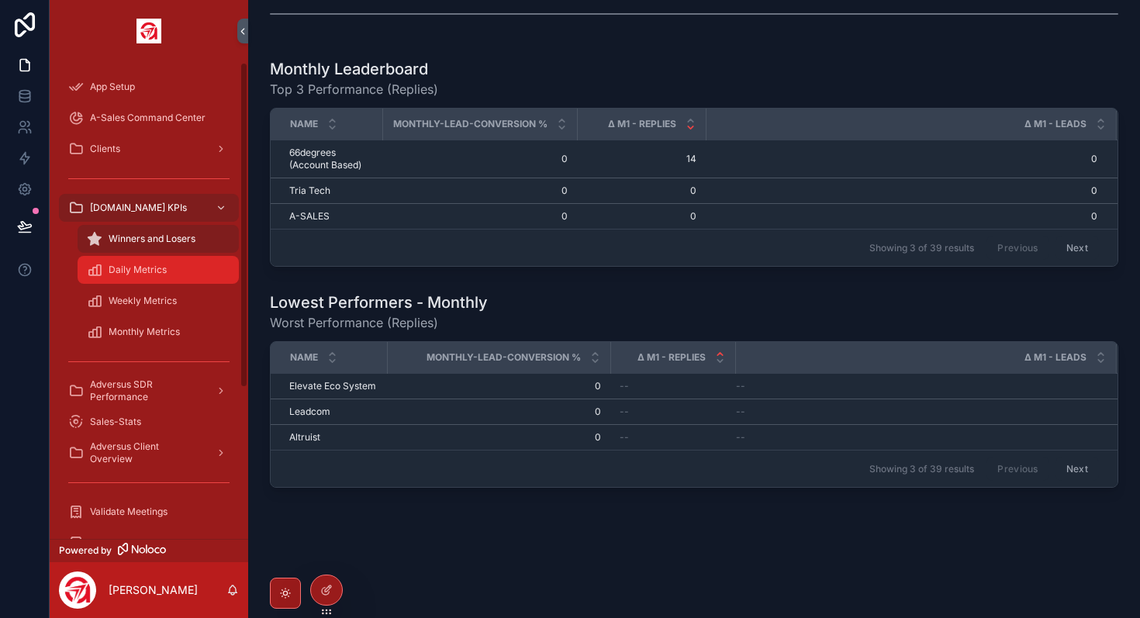
click at [141, 279] on div "Daily Metrics" at bounding box center [158, 270] width 143 height 25
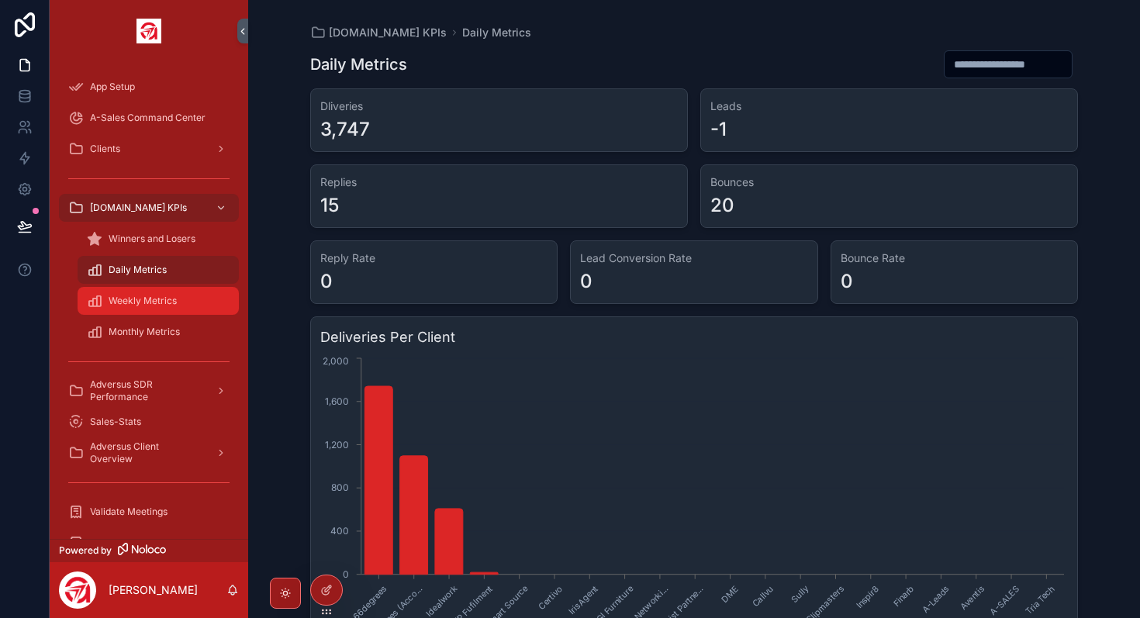
click at [153, 311] on div "Weekly Metrics" at bounding box center [158, 301] width 143 height 25
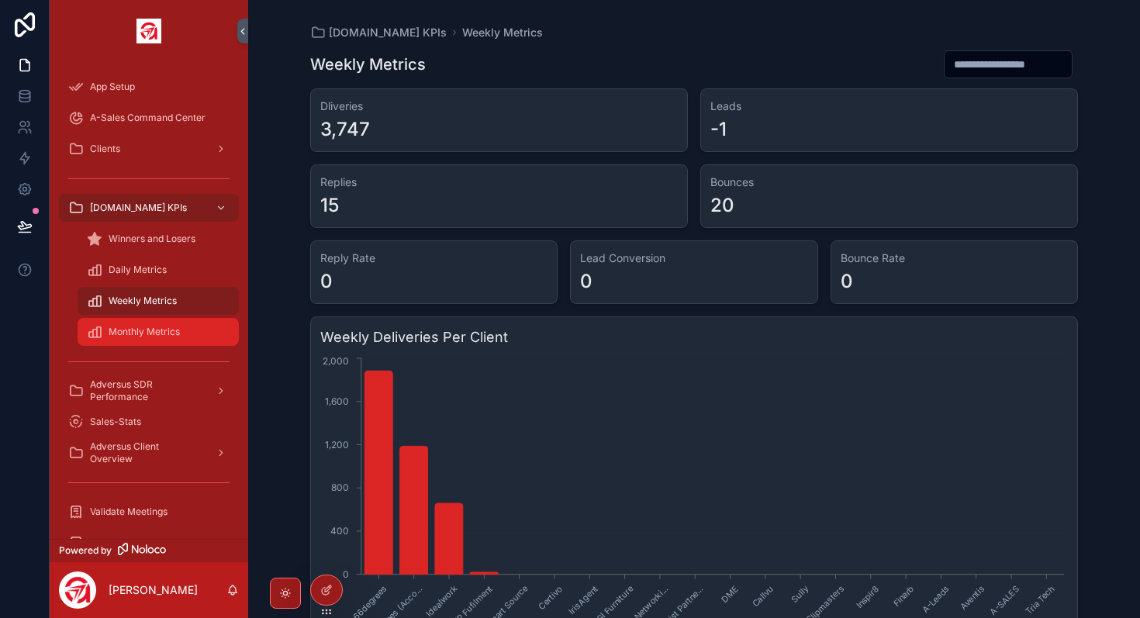
click at [158, 337] on span "Monthly Metrics" at bounding box center [144, 332] width 71 height 12
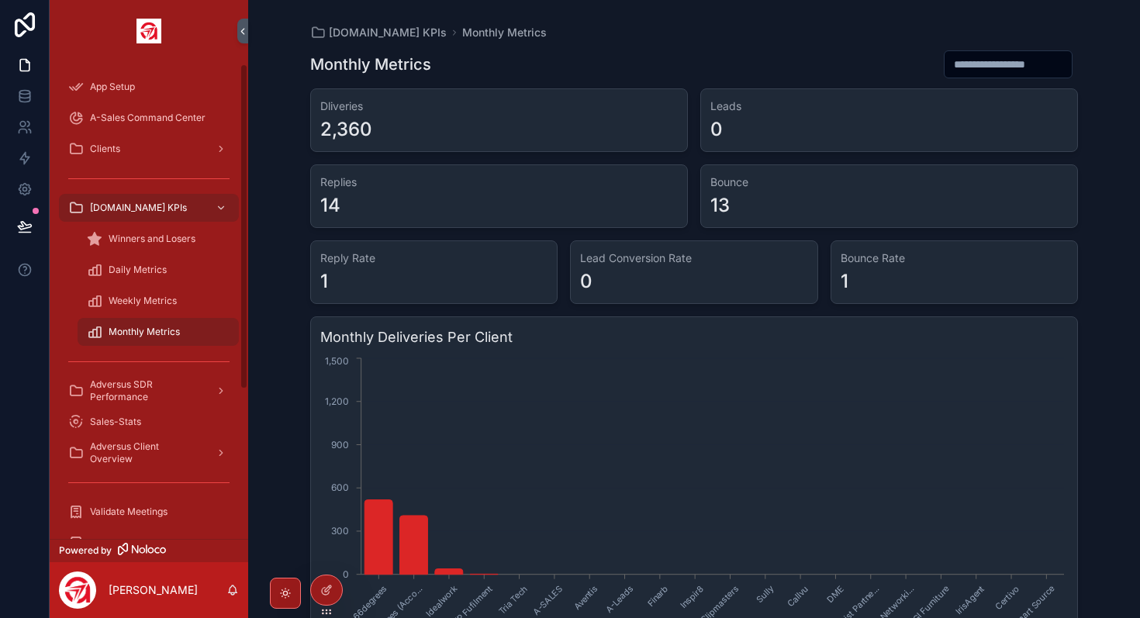
scroll to position [221, 0]
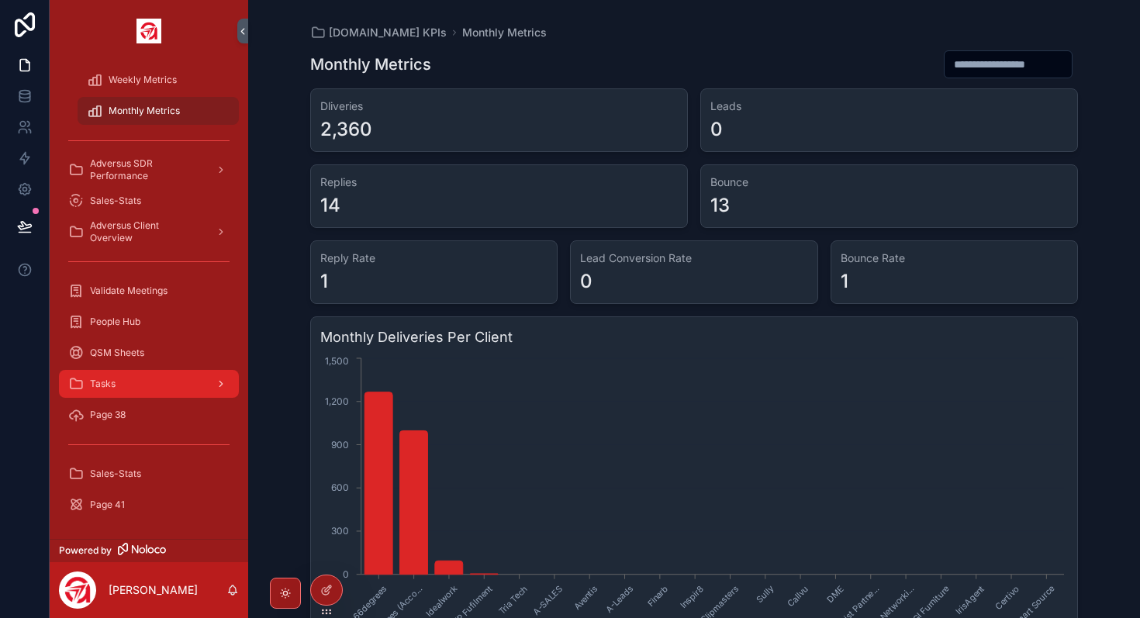
click at [122, 389] on div "Tasks" at bounding box center [148, 384] width 161 height 25
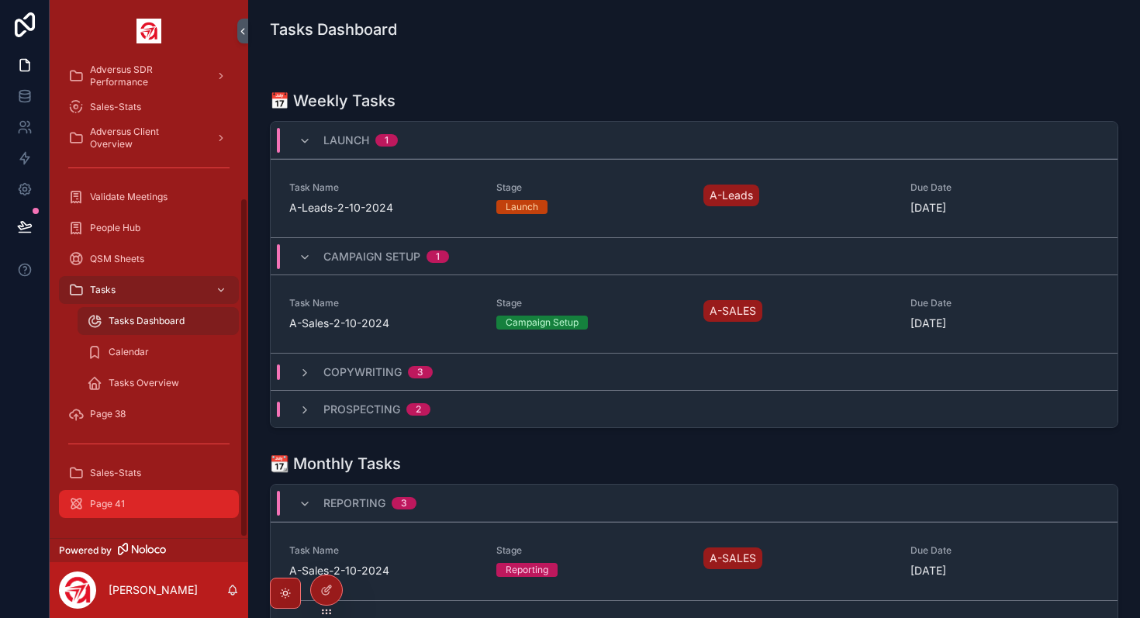
click at [133, 510] on div "Page 41" at bounding box center [148, 504] width 161 height 25
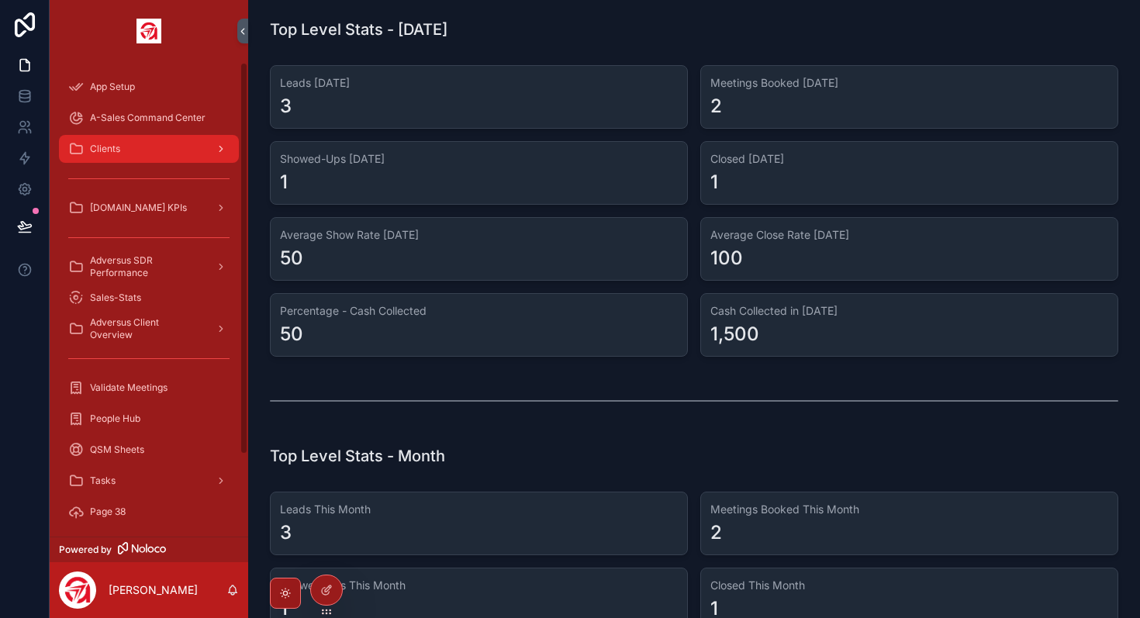
click at [133, 150] on div "Clients" at bounding box center [148, 149] width 161 height 25
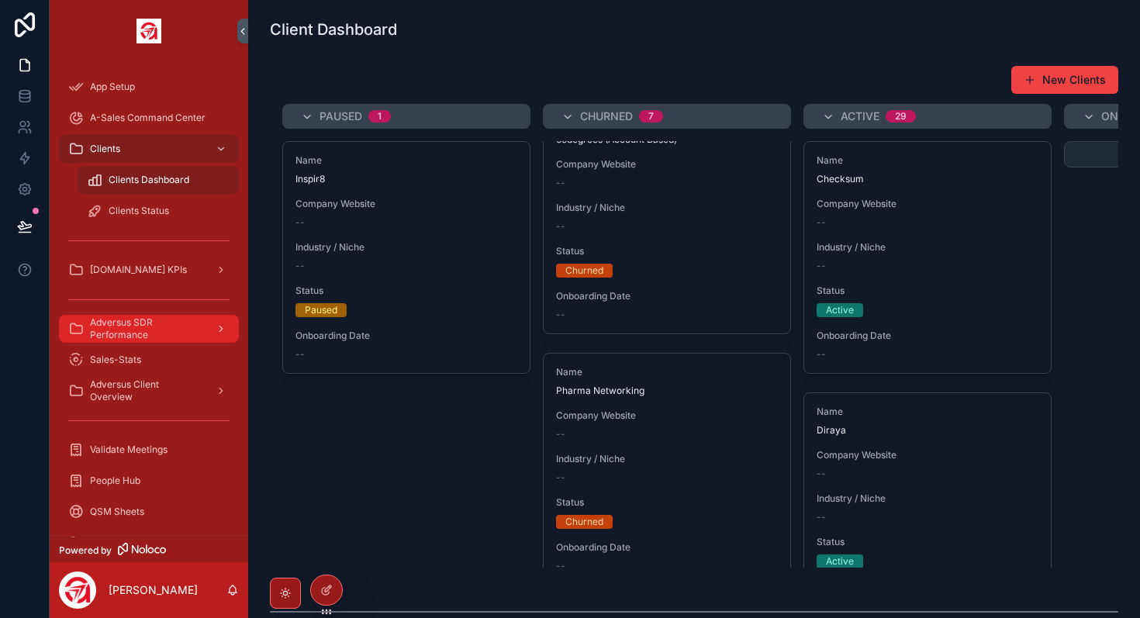
scroll to position [842, 0]
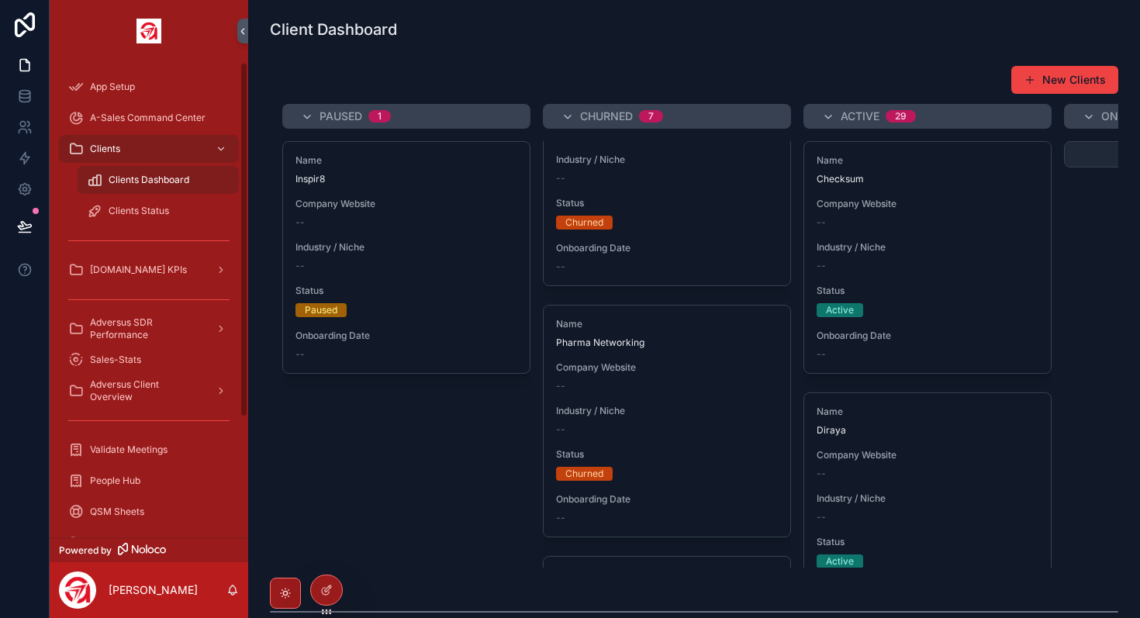
click at [163, 247] on div "scrollable content" at bounding box center [149, 240] width 180 height 25
click at [147, 275] on div "[DOMAIN_NAME] KPIs" at bounding box center [148, 270] width 161 height 25
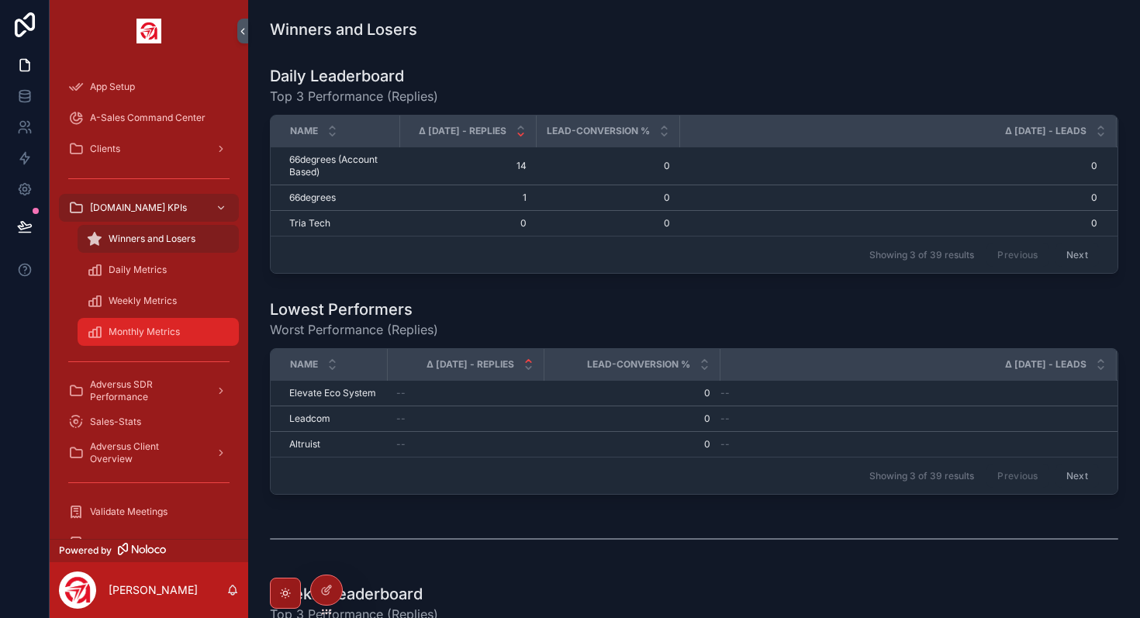
click at [159, 331] on span "Monthly Metrics" at bounding box center [144, 332] width 71 height 12
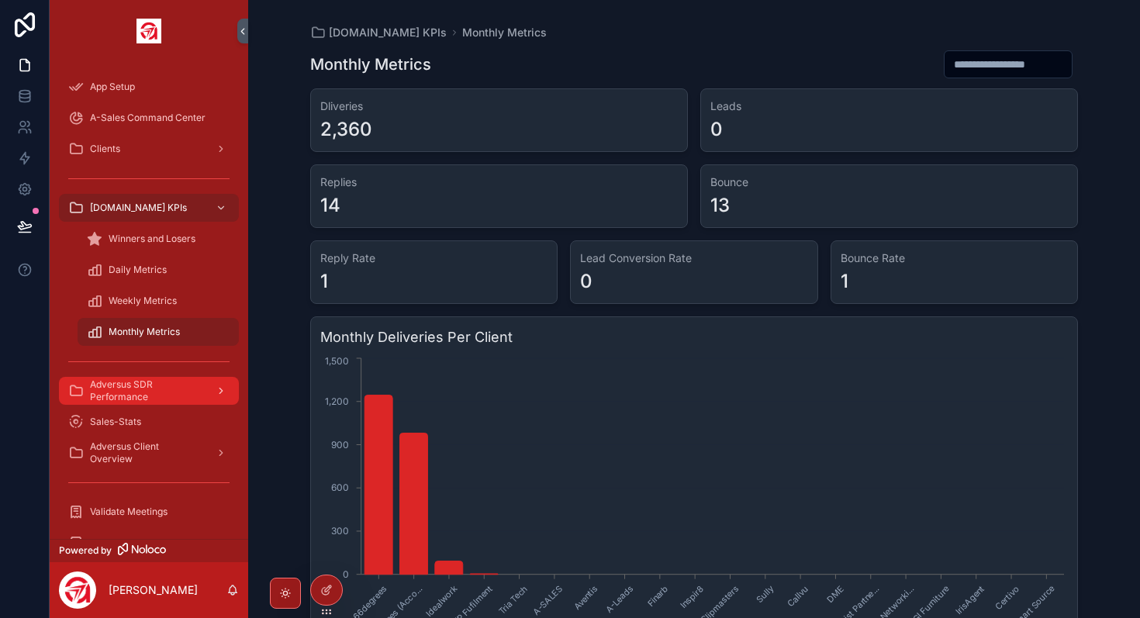
click at [144, 390] on span "Adversus SDR Performance" at bounding box center [146, 390] width 113 height 25
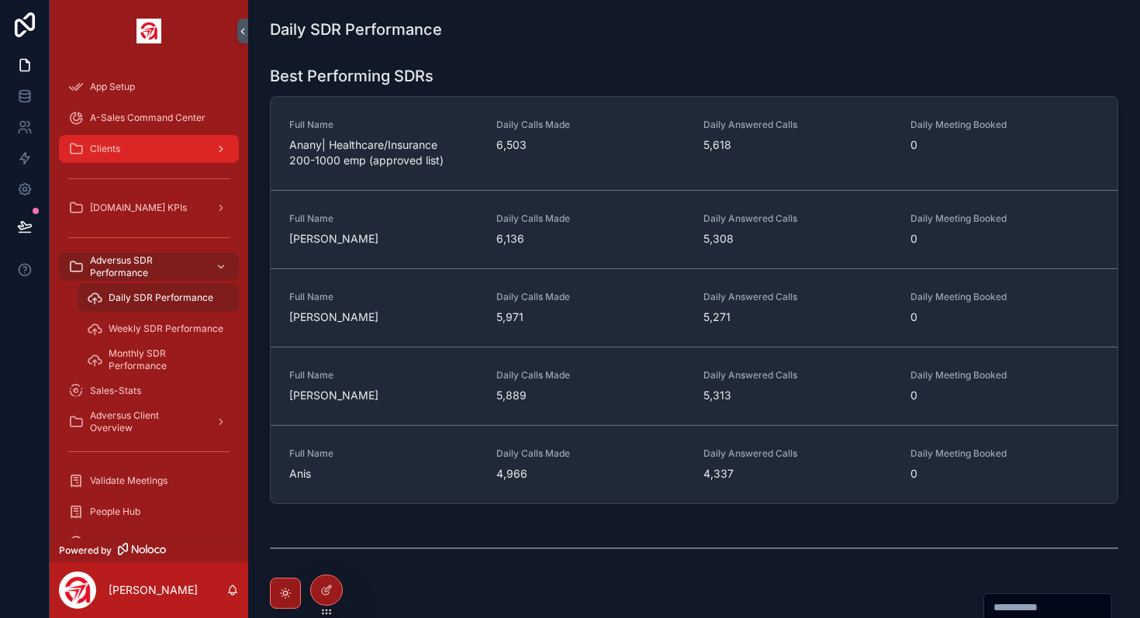
click at [139, 149] on div "Clients" at bounding box center [148, 149] width 161 height 25
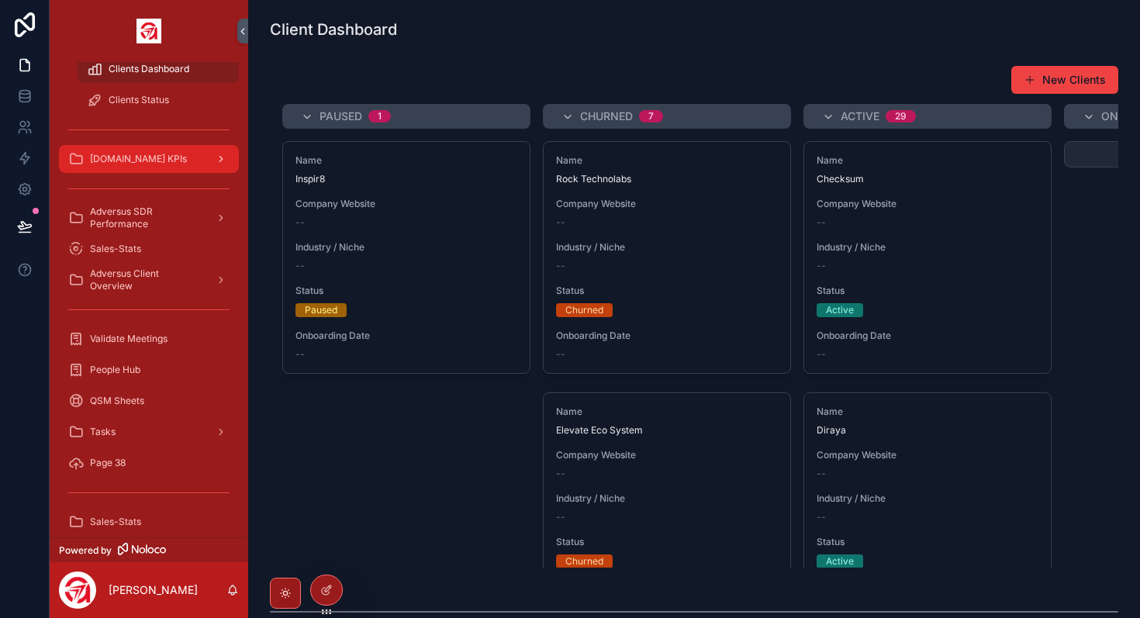
scroll to position [160, 0]
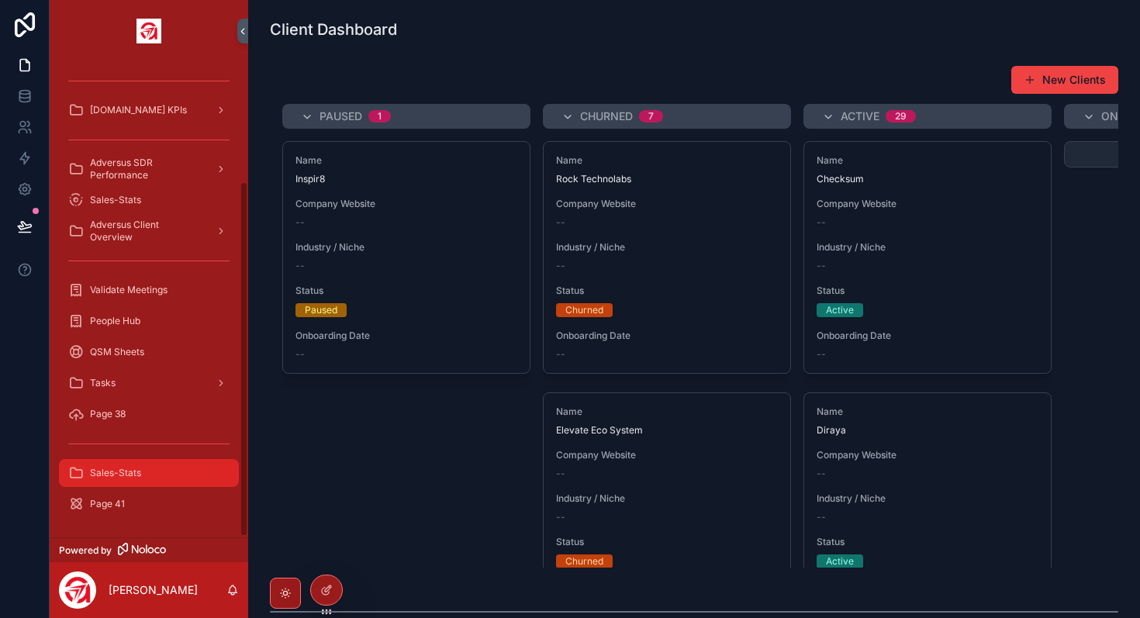
click at [147, 477] on div "Sales-Stats" at bounding box center [148, 473] width 161 height 25
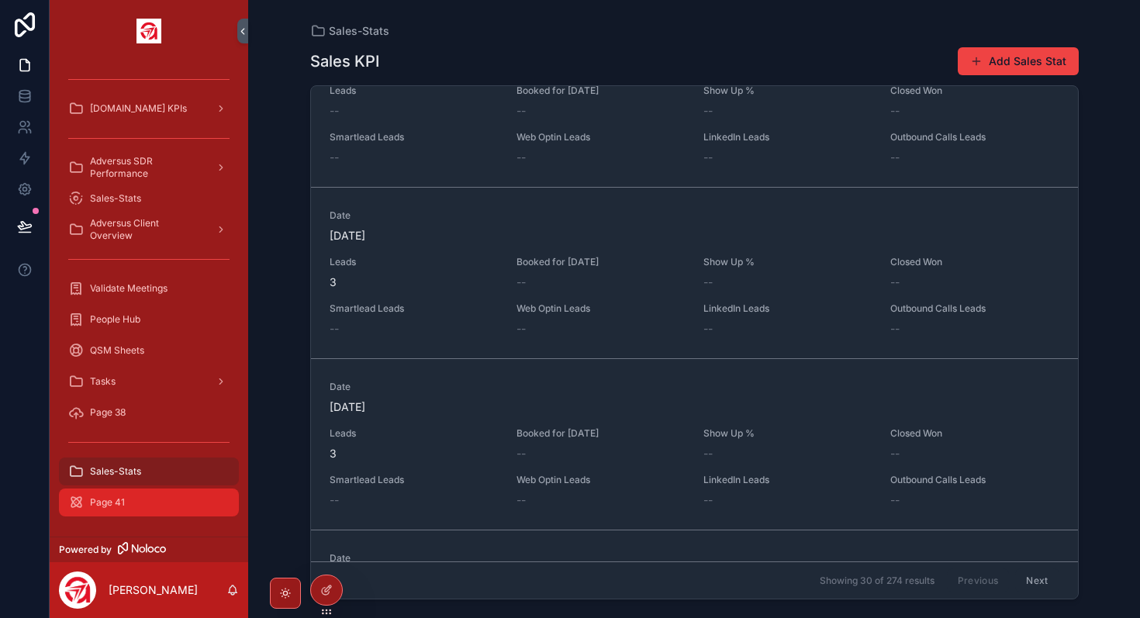
scroll to position [264, 0]
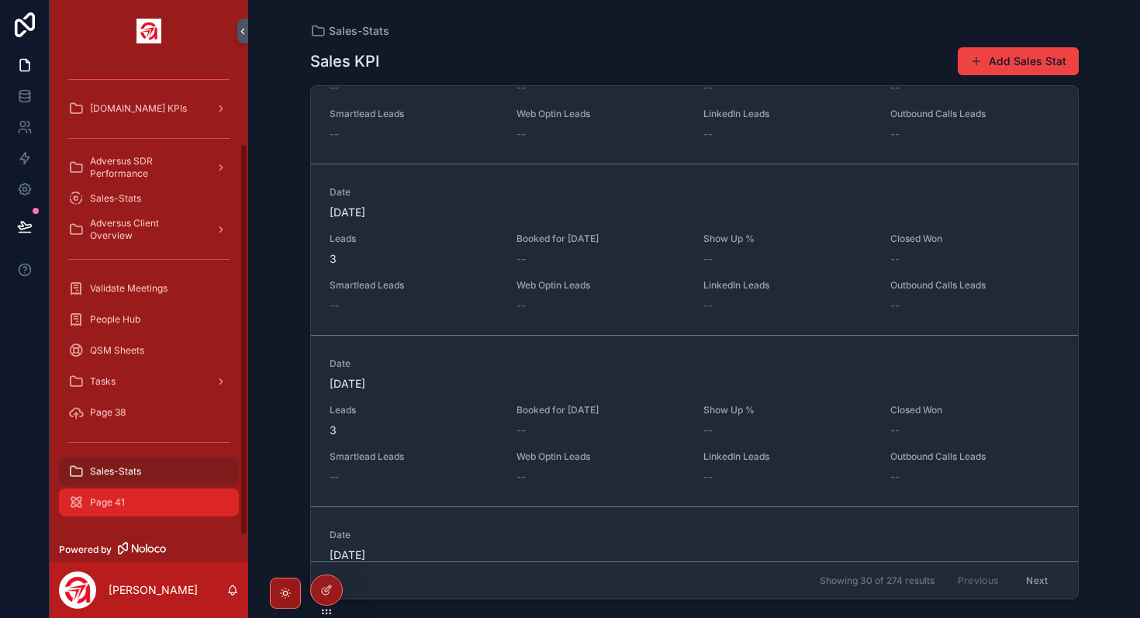
click at [124, 510] on div "Page 41" at bounding box center [148, 502] width 161 height 25
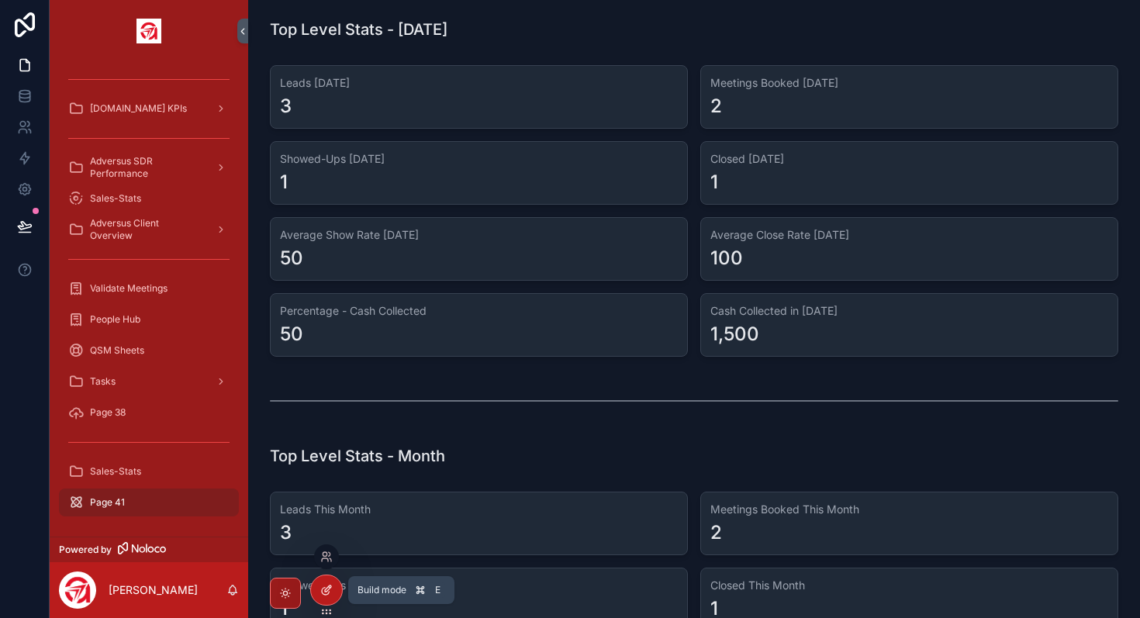
click at [329, 590] on icon at bounding box center [326, 590] width 12 height 12
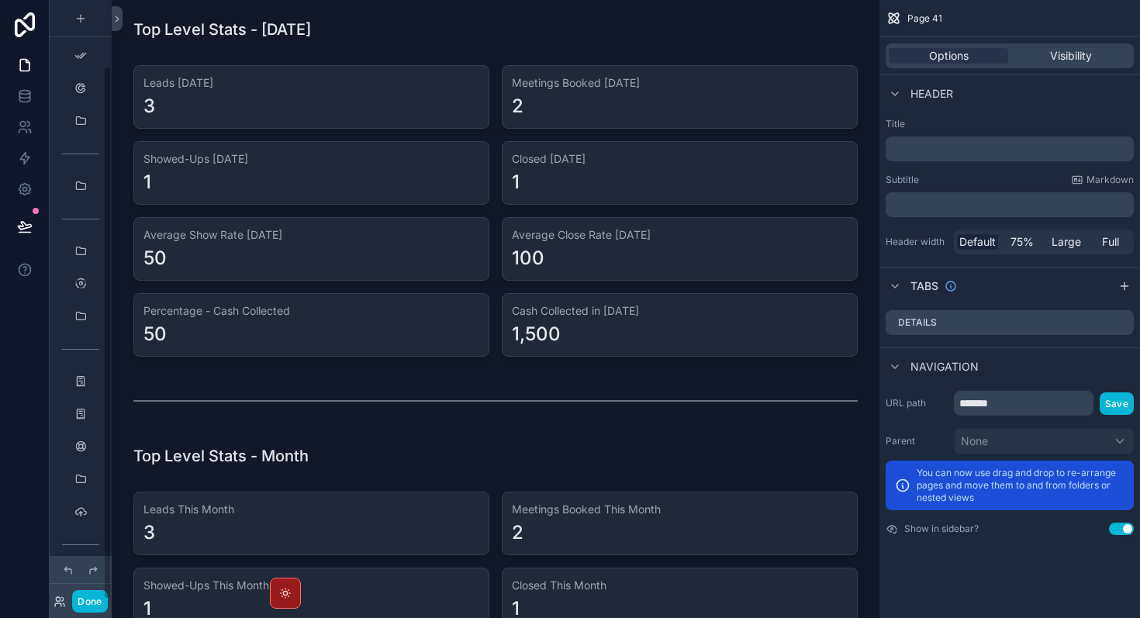
scroll to position [74, 0]
click at [85, 537] on icon "scrollable content" at bounding box center [80, 536] width 12 height 12
click at [118, 20] on icon at bounding box center [117, 19] width 11 height 12
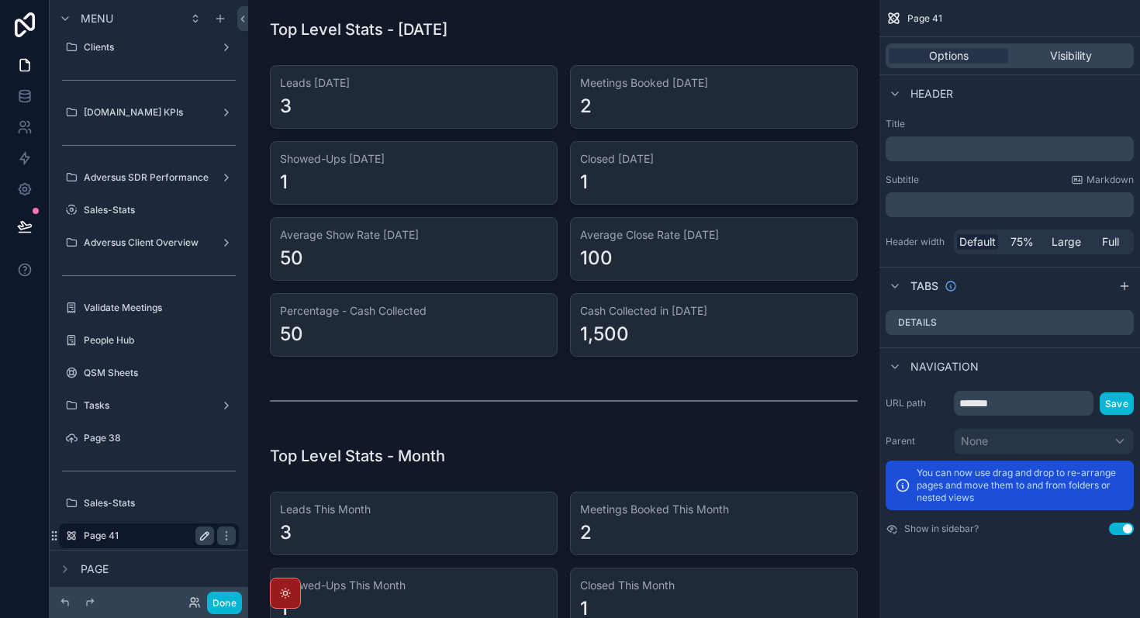
click at [212, 540] on button "scrollable content" at bounding box center [204, 536] width 19 height 19
click at [156, 537] on input "*******" at bounding box center [136, 536] width 105 height 19
type input "**********"
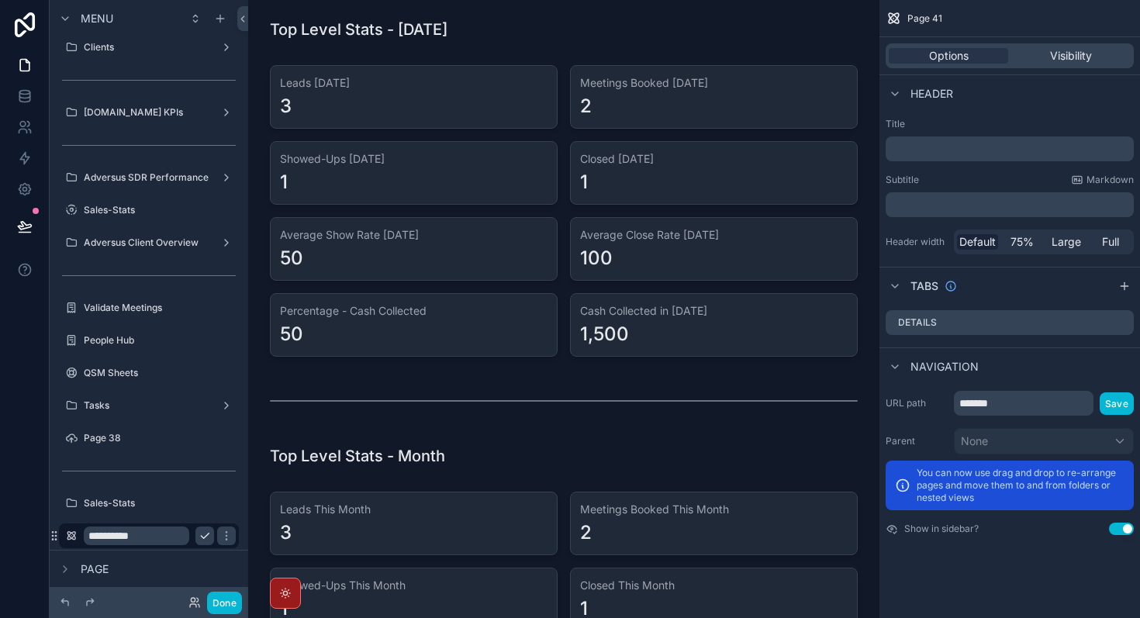
click at [204, 536] on icon "scrollable content" at bounding box center [205, 536] width 12 height 12
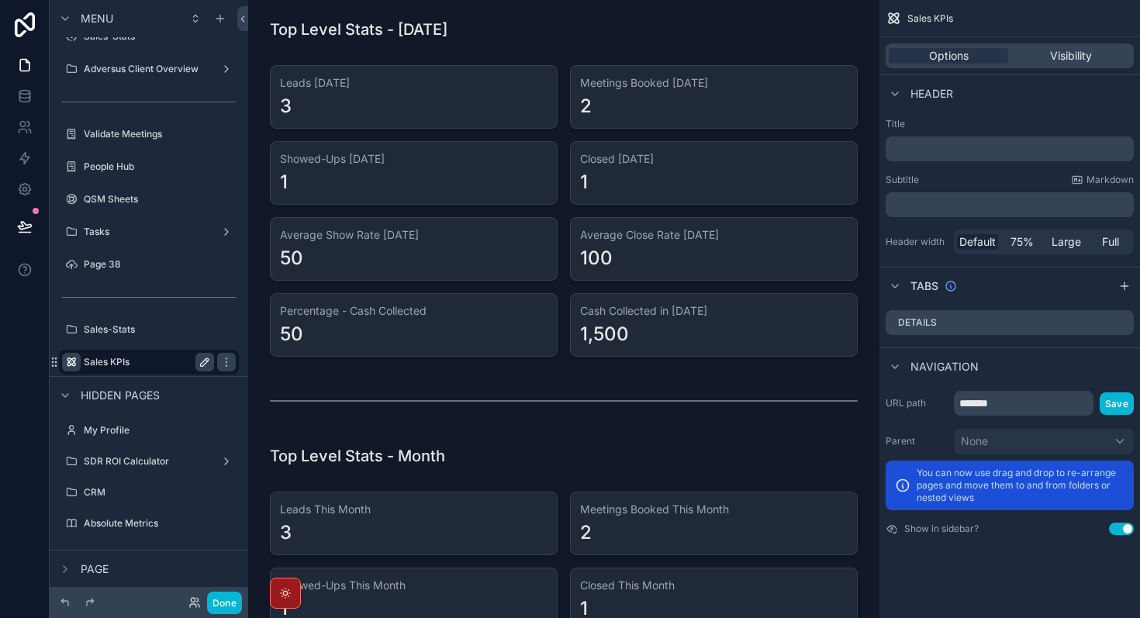
click at [74, 363] on icon "scrollable content" at bounding box center [71, 362] width 12 height 12
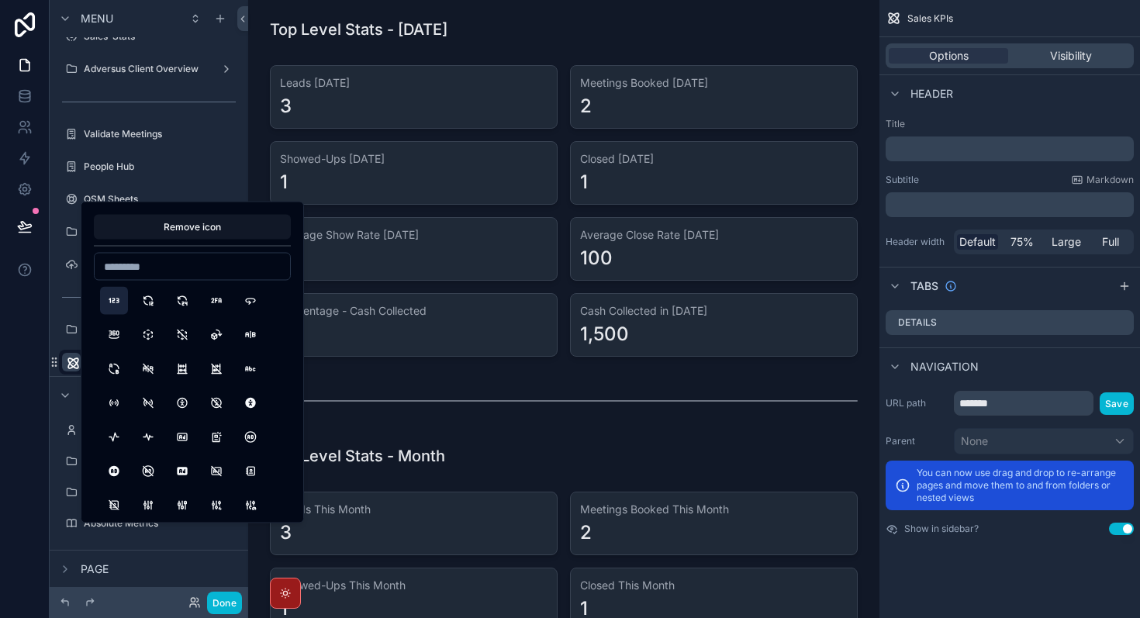
click at [112, 301] on button "123" at bounding box center [114, 301] width 28 height 28
click at [160, 264] on input at bounding box center [192, 267] width 195 height 22
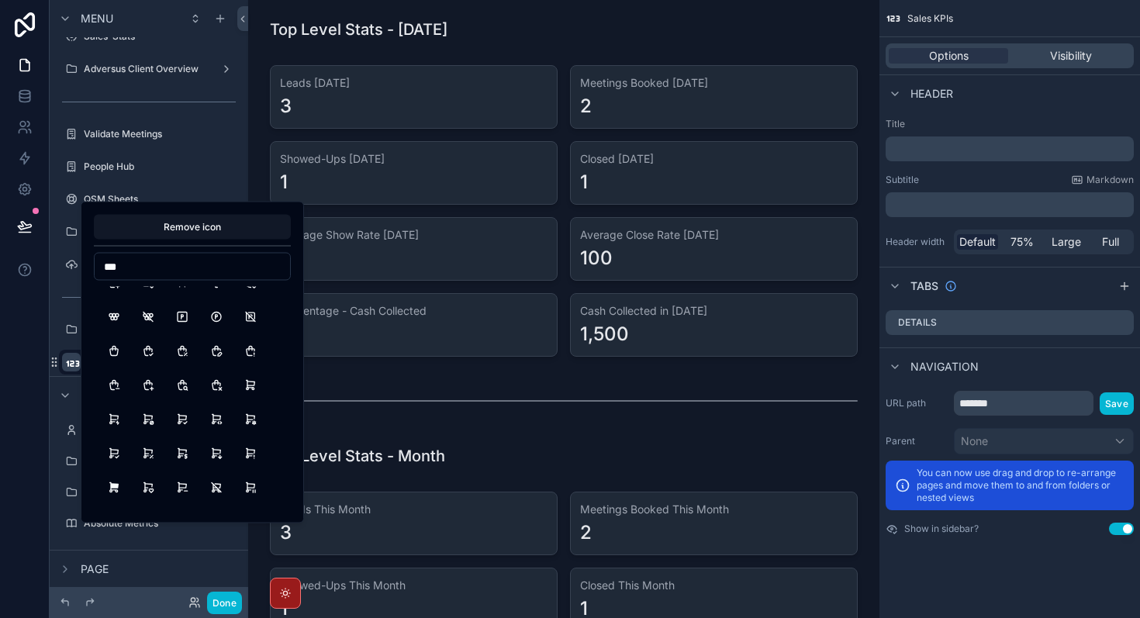
scroll to position [551, 0]
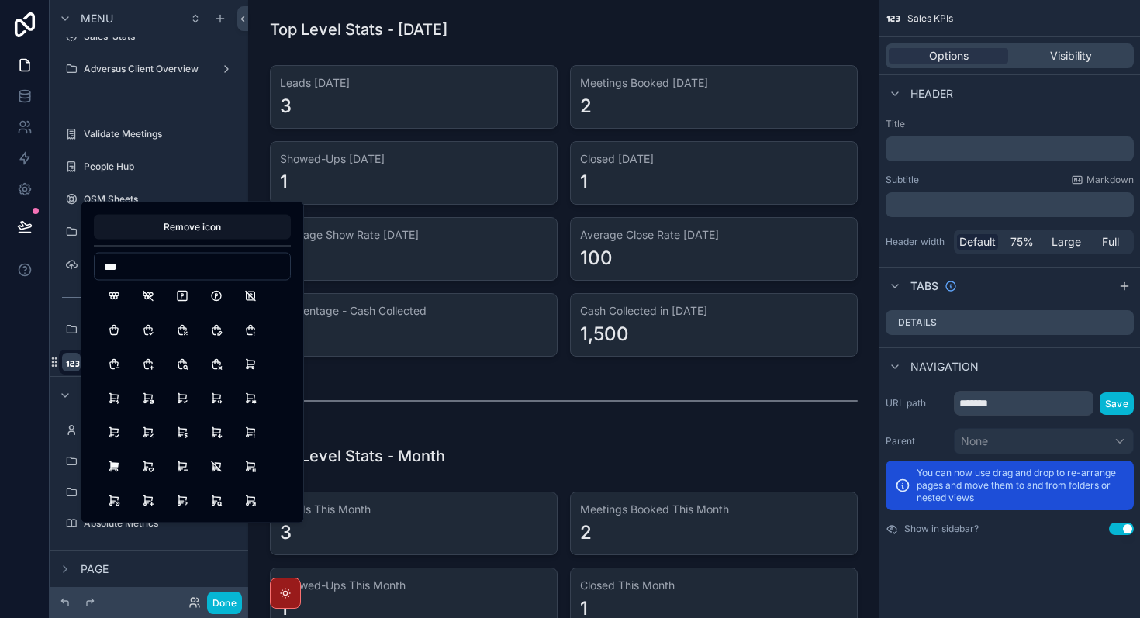
click at [115, 265] on input "***" at bounding box center [192, 267] width 195 height 22
click at [115, 264] on input "***" at bounding box center [192, 267] width 195 height 22
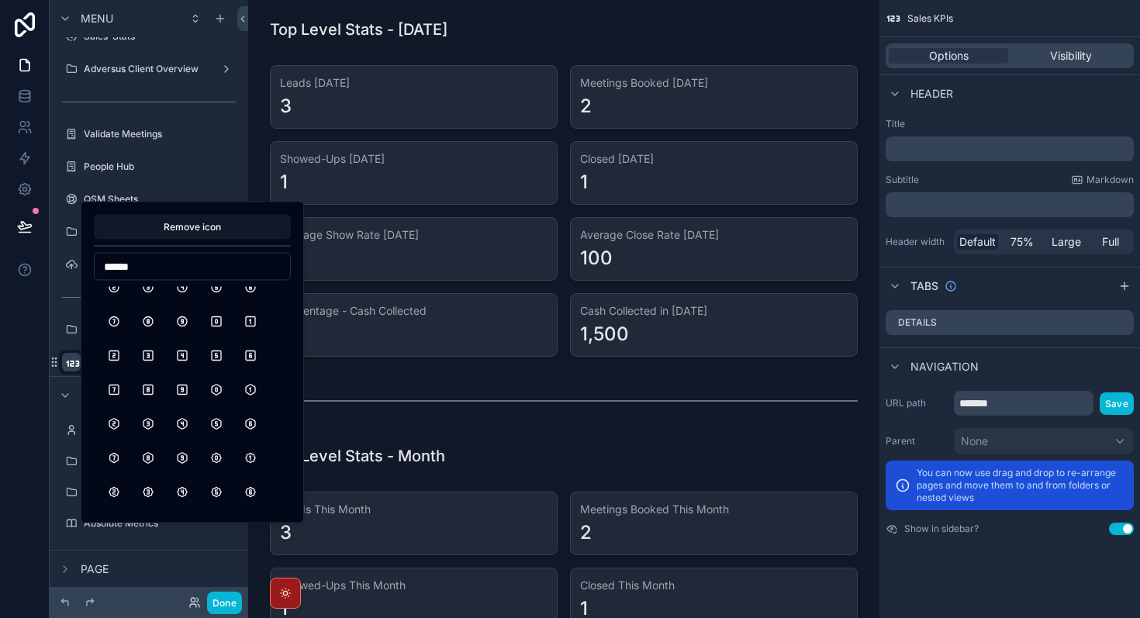
scroll to position [51, 0]
click at [192, 261] on input "******" at bounding box center [192, 267] width 195 height 22
type input "*****"
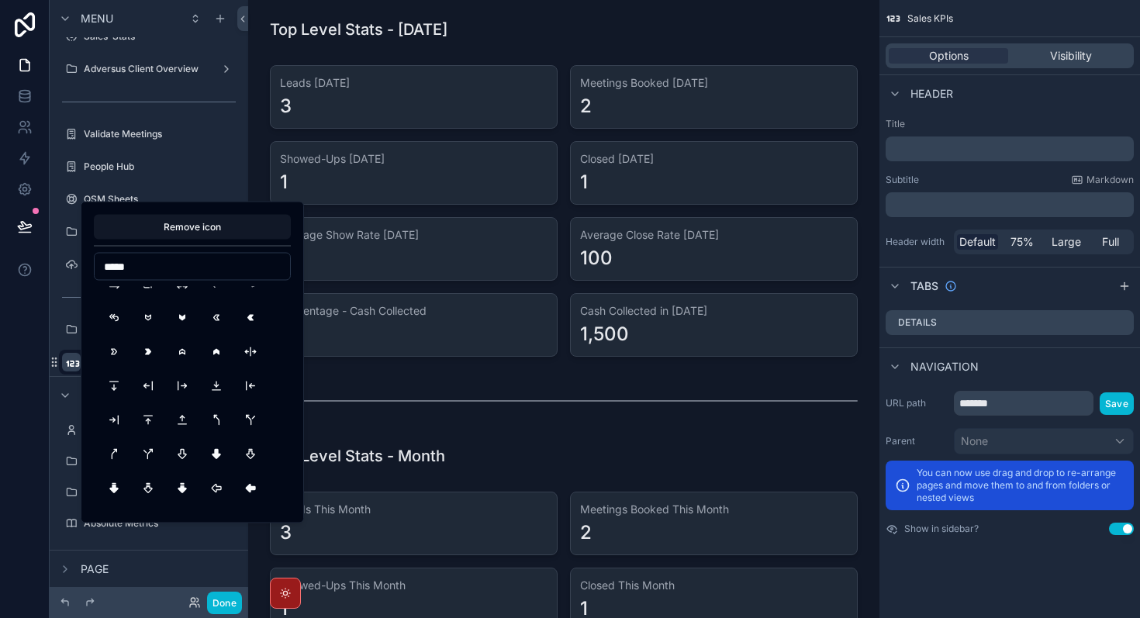
scroll to position [0, 0]
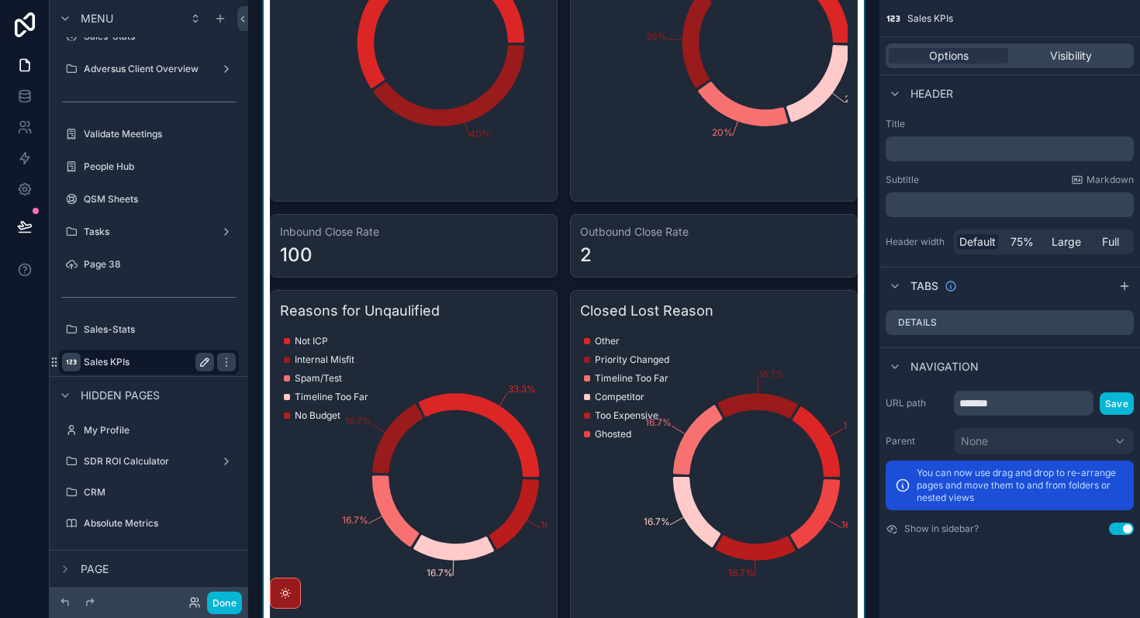
scroll to position [1120, 0]
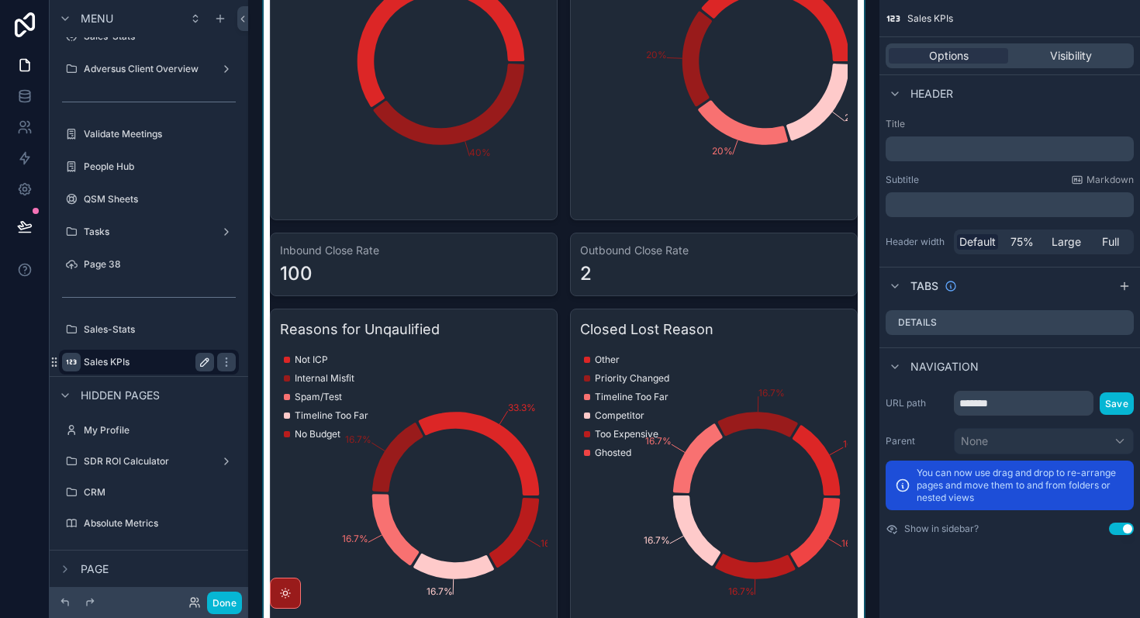
click at [436, 275] on div "scrollable content" at bounding box center [564, 405] width 607 height 1227
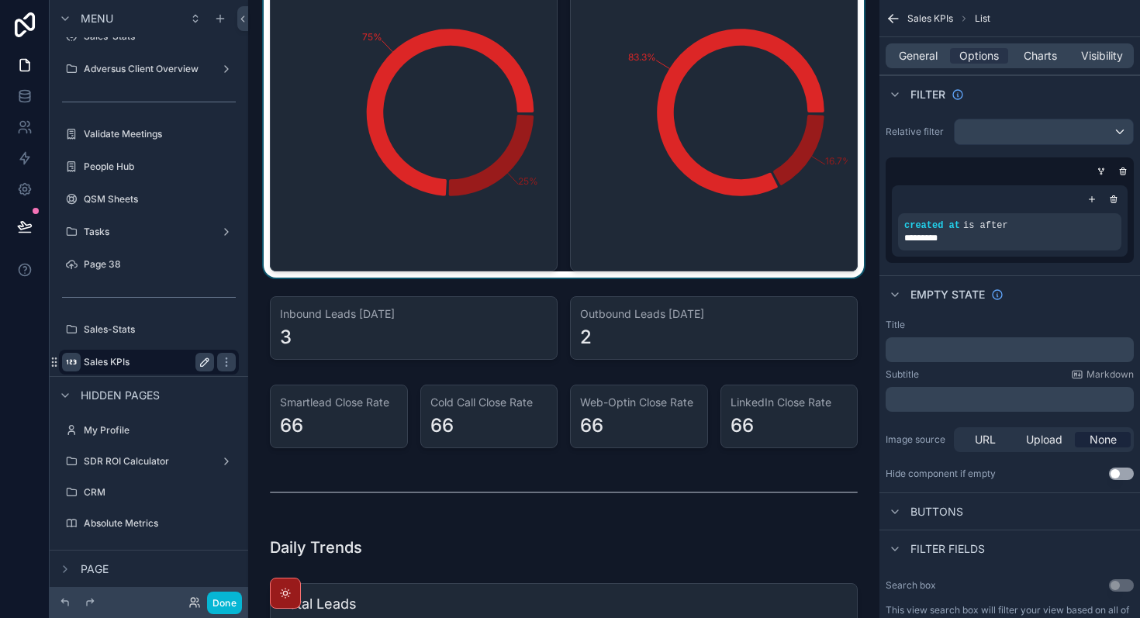
scroll to position [3229, 0]
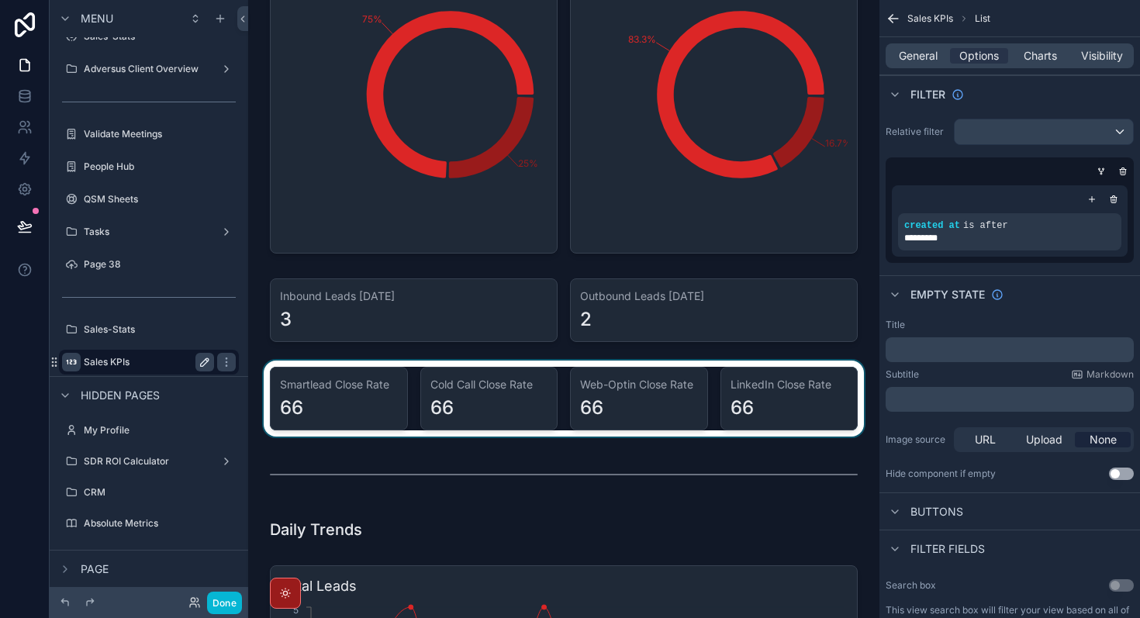
click at [413, 412] on div "scrollable content" at bounding box center [564, 399] width 607 height 76
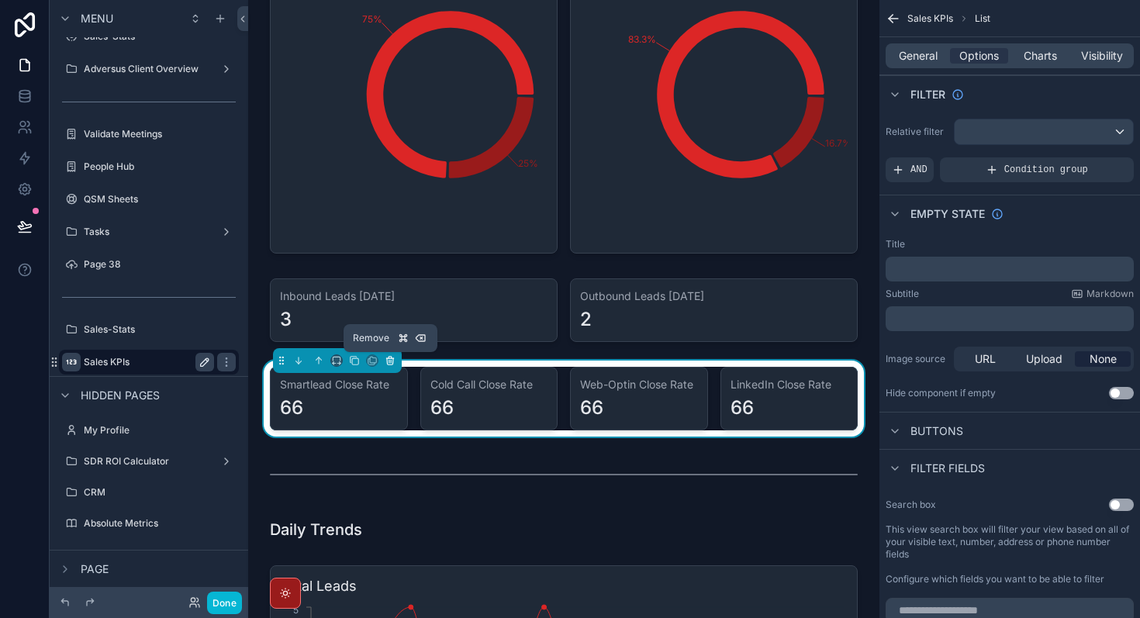
click at [386, 358] on icon "scrollable content" at bounding box center [390, 360] width 11 height 11
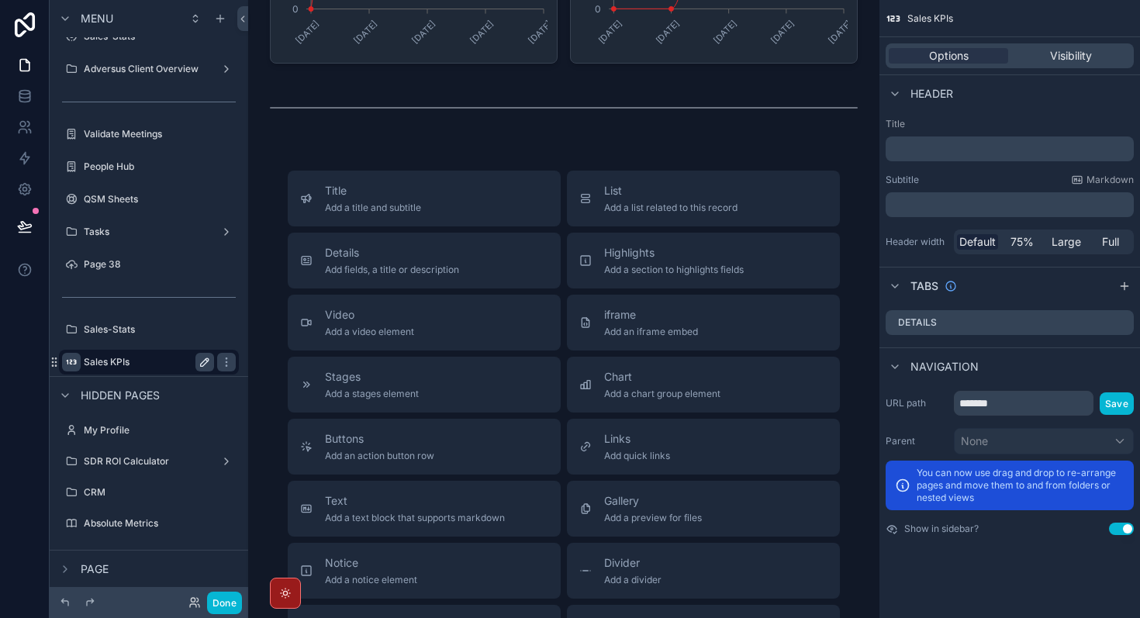
scroll to position [4958, 0]
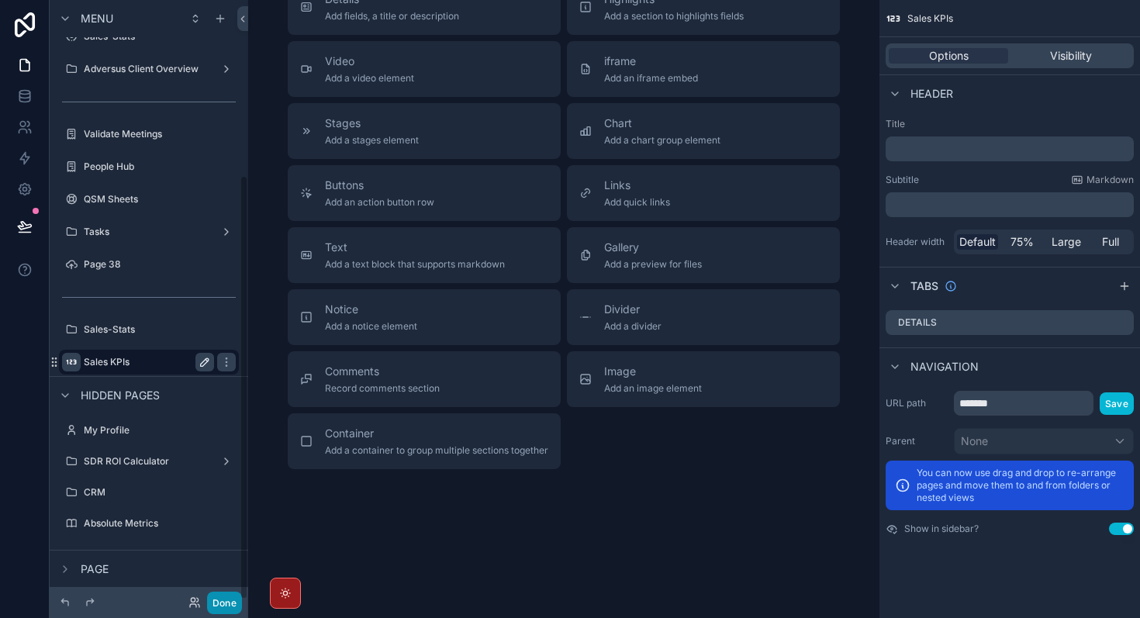
click at [230, 596] on button "Done" at bounding box center [224, 603] width 35 height 22
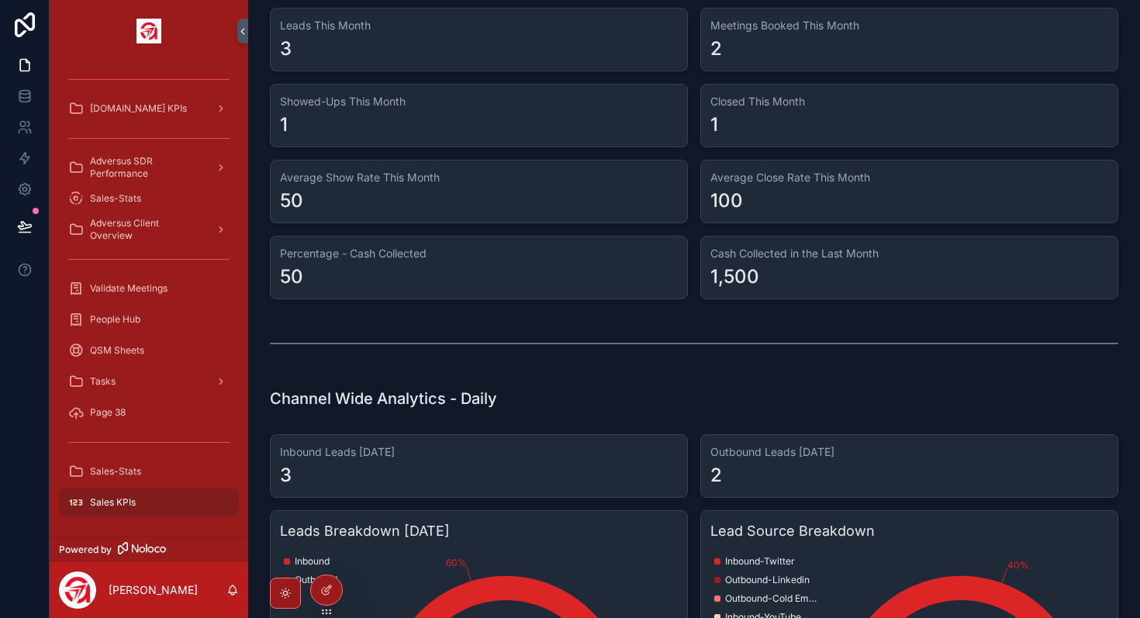
scroll to position [0, 0]
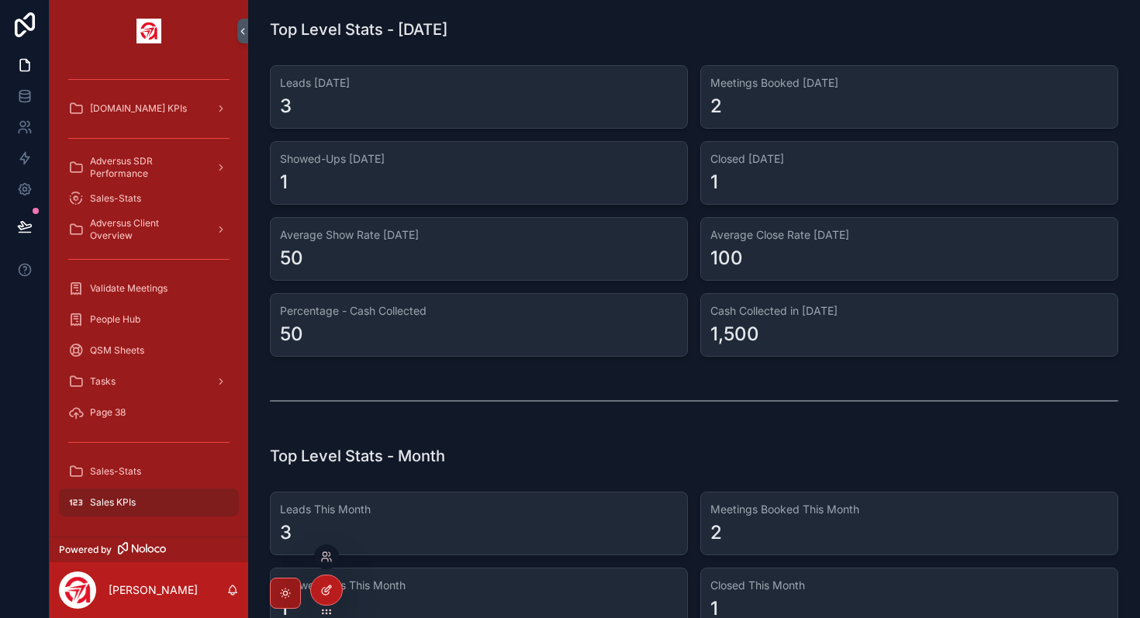
click at [328, 575] on div at bounding box center [326, 589] width 31 height 29
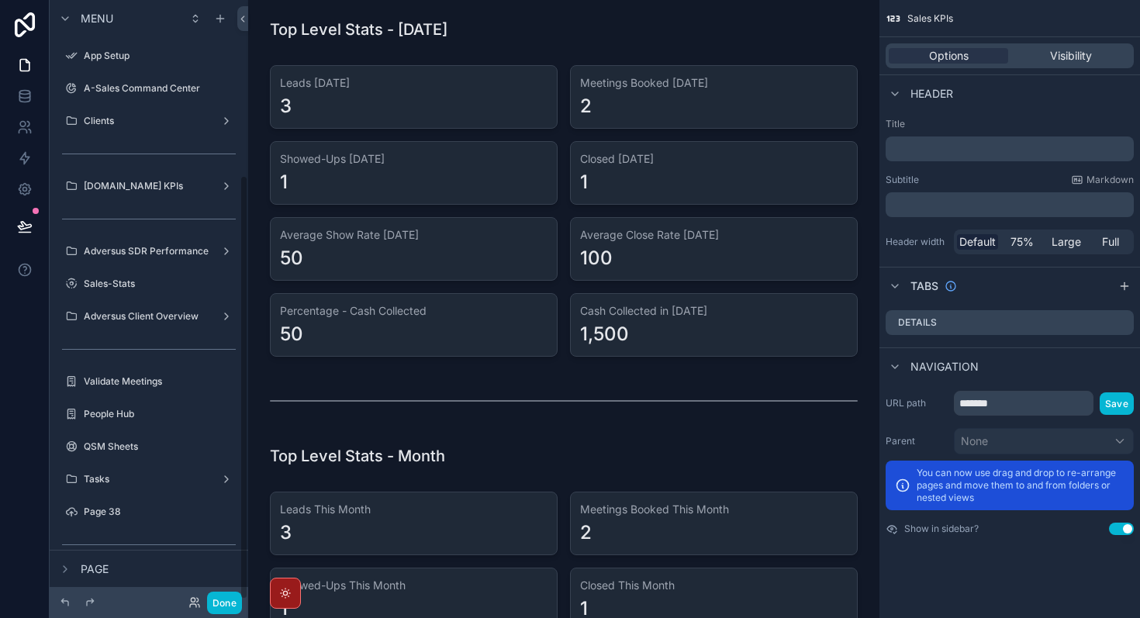
scroll to position [247, 0]
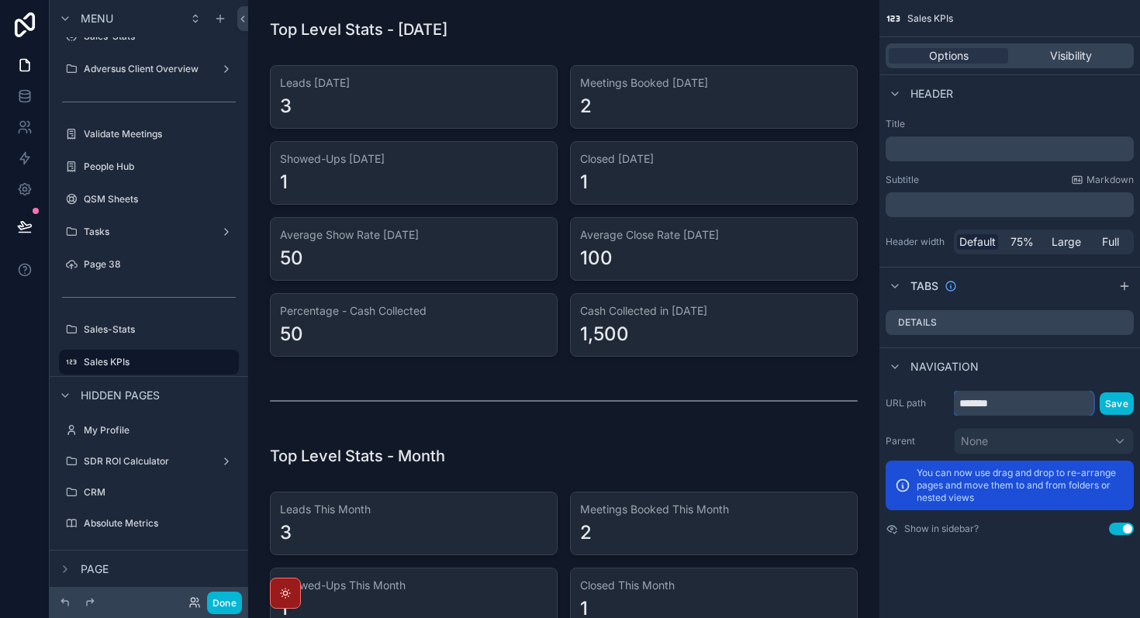
click at [1007, 398] on input "*******" at bounding box center [1024, 403] width 140 height 25
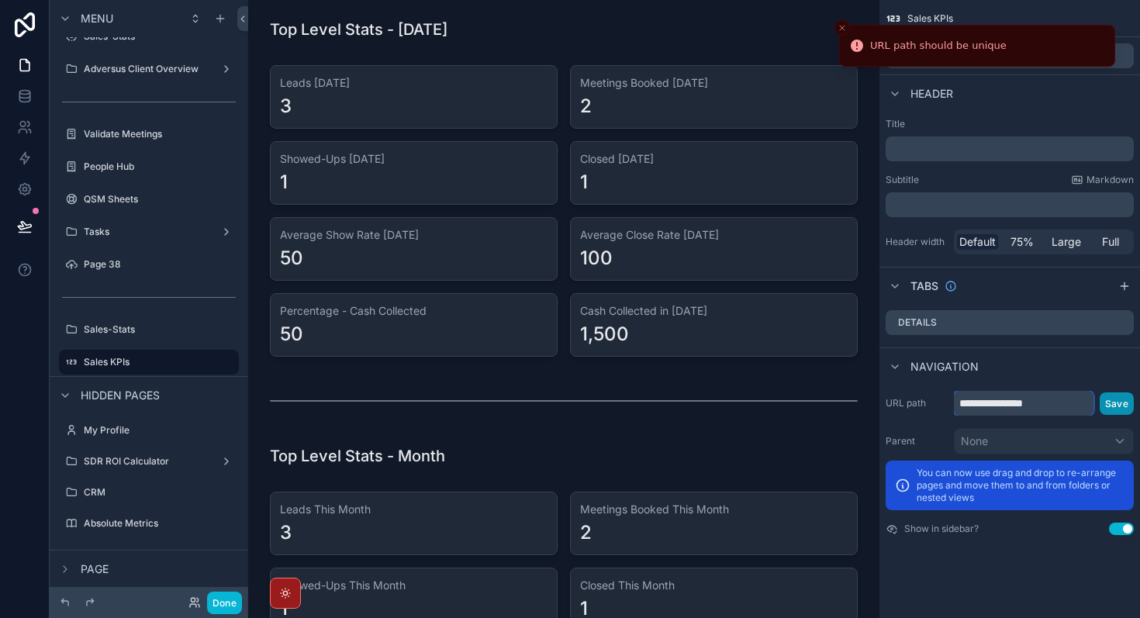
type input "**********"
click at [1120, 406] on button "Save" at bounding box center [1117, 403] width 34 height 22
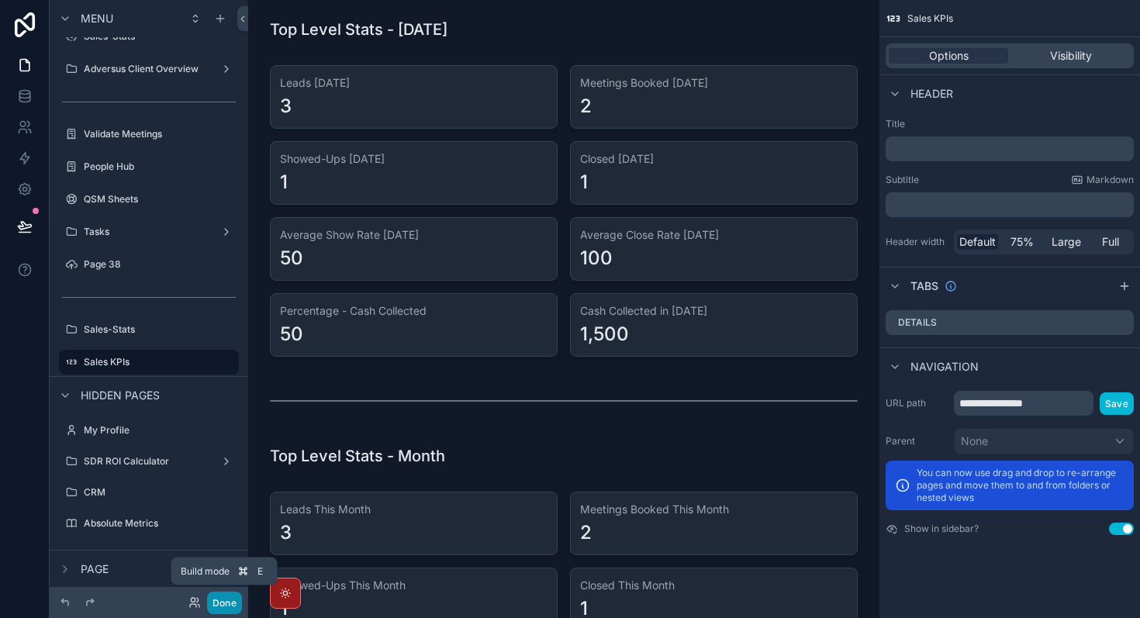
click at [236, 606] on button "Done" at bounding box center [224, 603] width 35 height 22
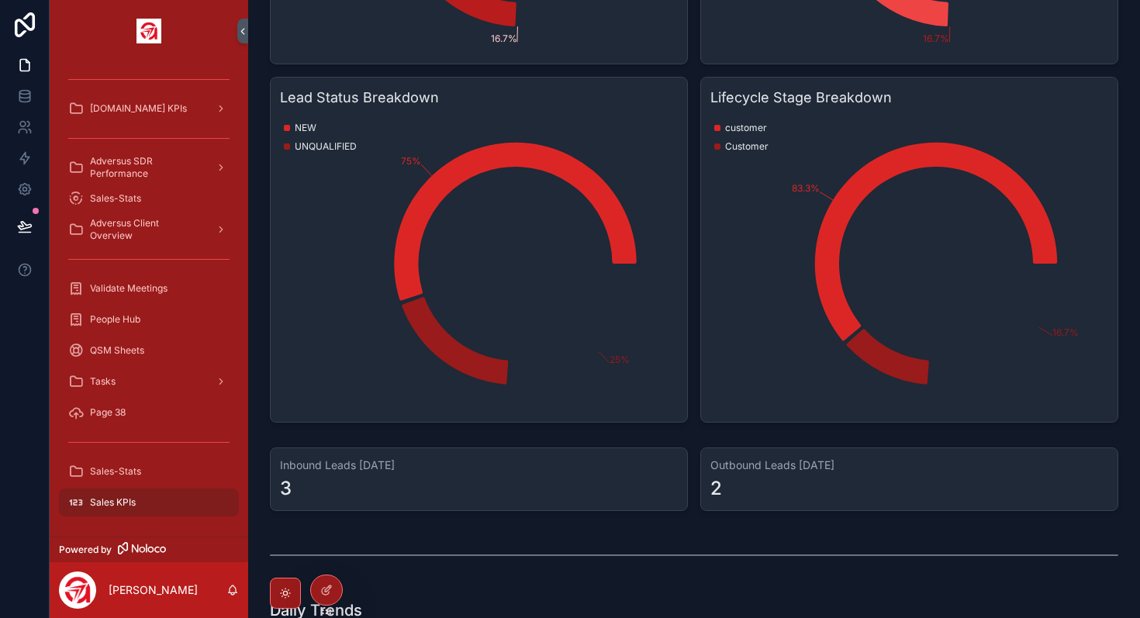
scroll to position [4344, 0]
